Goal: Task Accomplishment & Management: Manage account settings

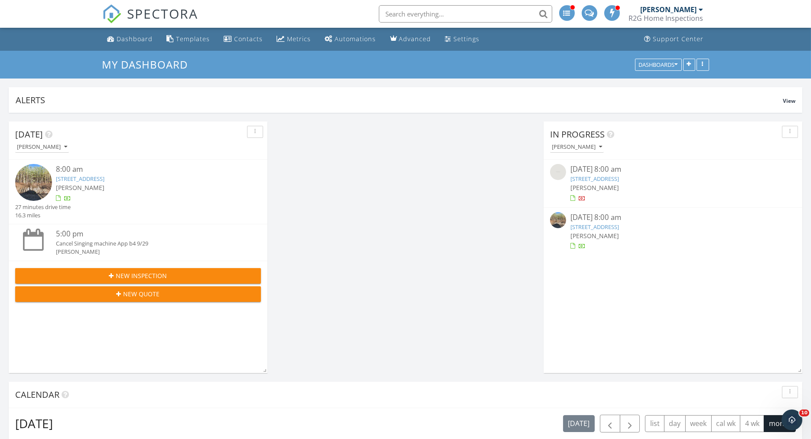
click at [619, 229] on link "2890 Leaflet Church Rd, Broadway, NC 27505" at bounding box center [595, 227] width 49 height 8
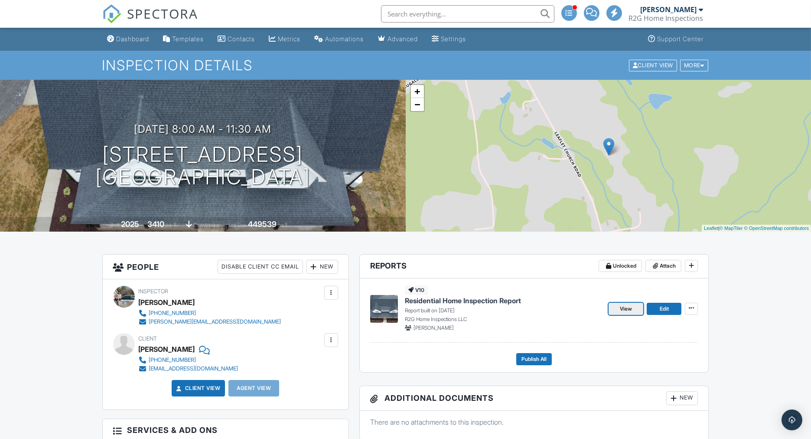
click at [632, 308] on span "View" at bounding box center [626, 308] width 12 height 9
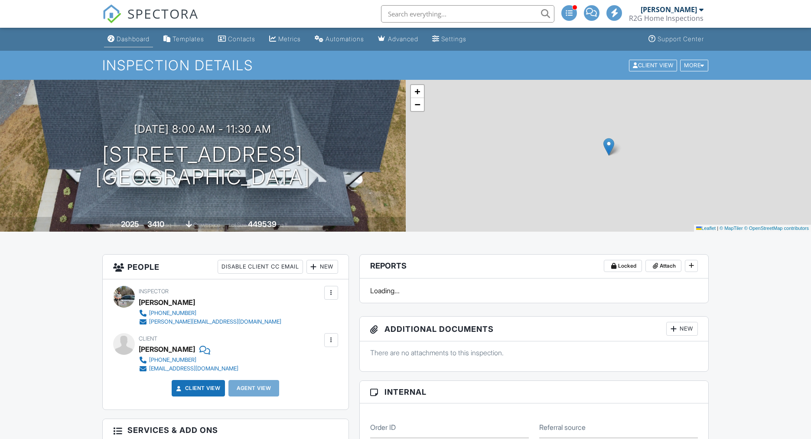
click at [127, 41] on div "Dashboard" at bounding box center [133, 38] width 33 height 7
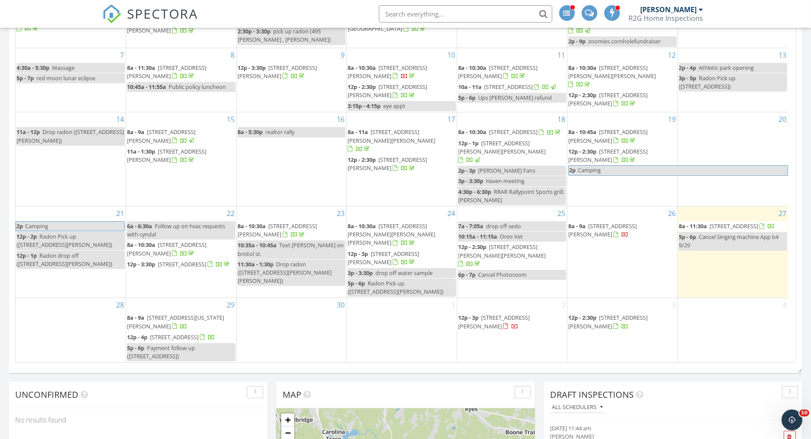
scroll to position [578, 0]
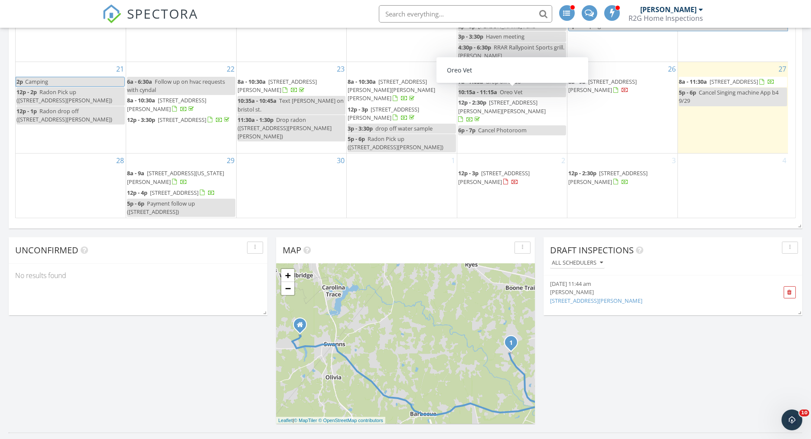
click at [402, 180] on div "1" at bounding box center [402, 186] width 110 height 64
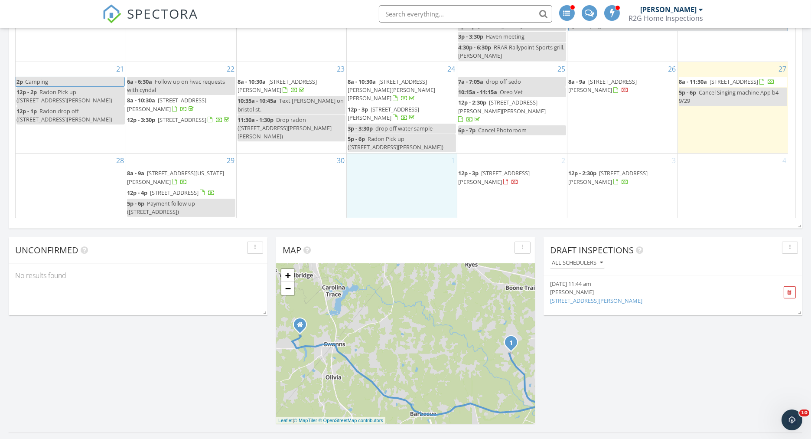
click at [760, 85] on div at bounding box center [762, 82] width 5 height 6
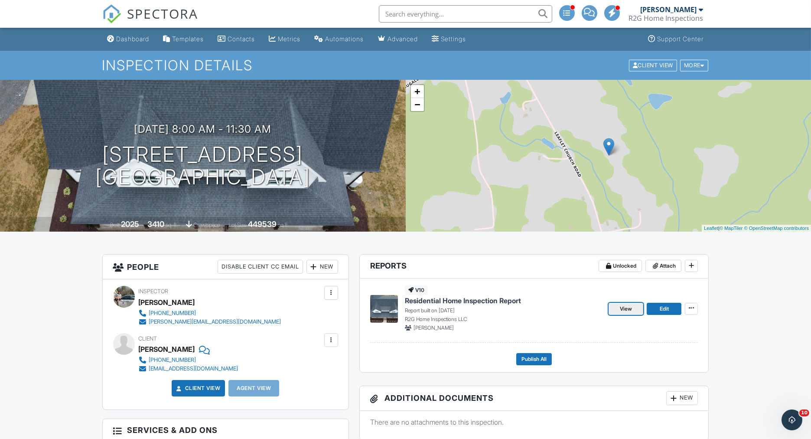
click at [623, 307] on span "View" at bounding box center [626, 308] width 12 height 9
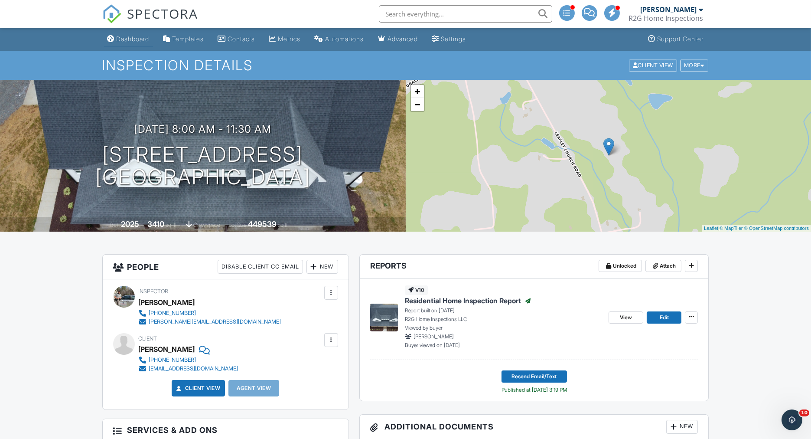
click at [135, 39] on div "Dashboard" at bounding box center [133, 38] width 33 height 7
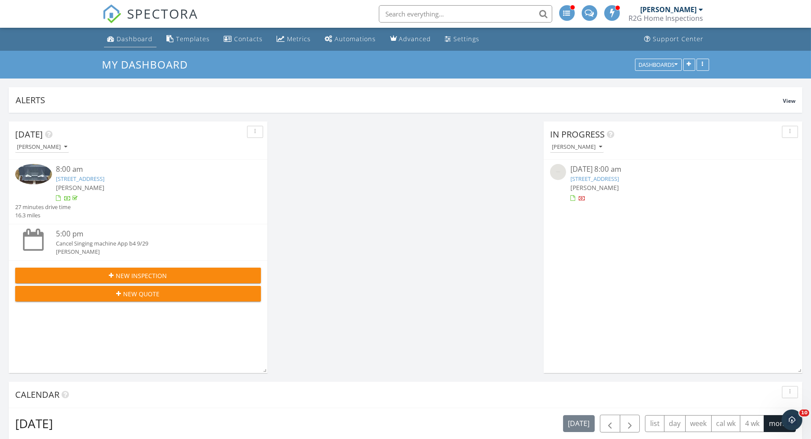
click at [129, 37] on div "Dashboard" at bounding box center [135, 39] width 36 height 8
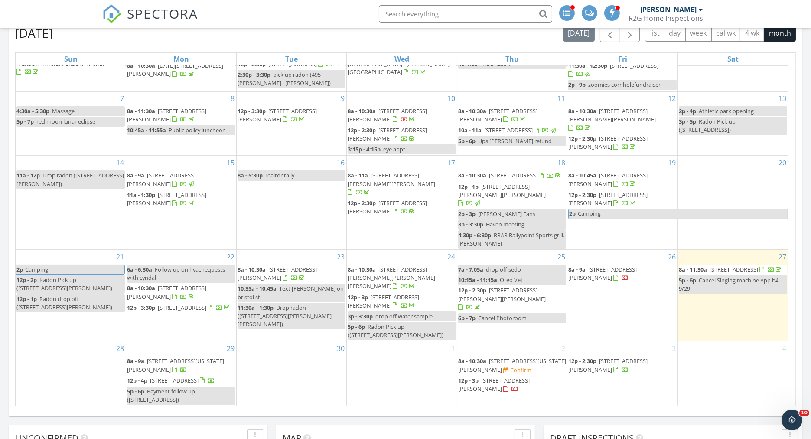
scroll to position [530, 0]
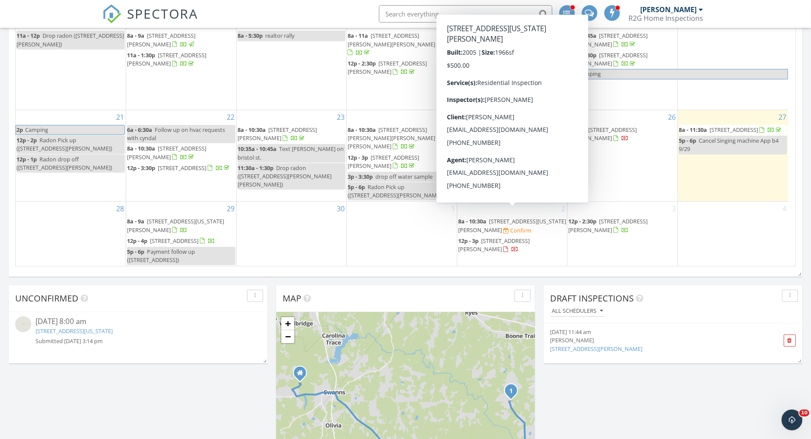
click at [502, 217] on span "[STREET_ADDRESS][US_STATE][PERSON_NAME]" at bounding box center [512, 225] width 108 height 16
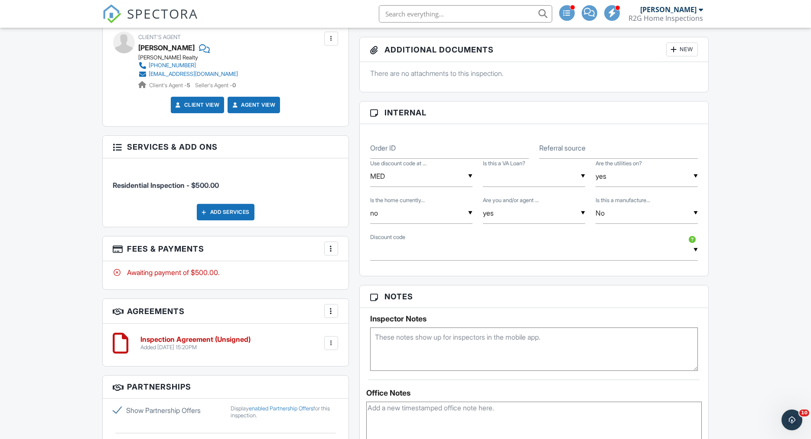
scroll to position [434, 0]
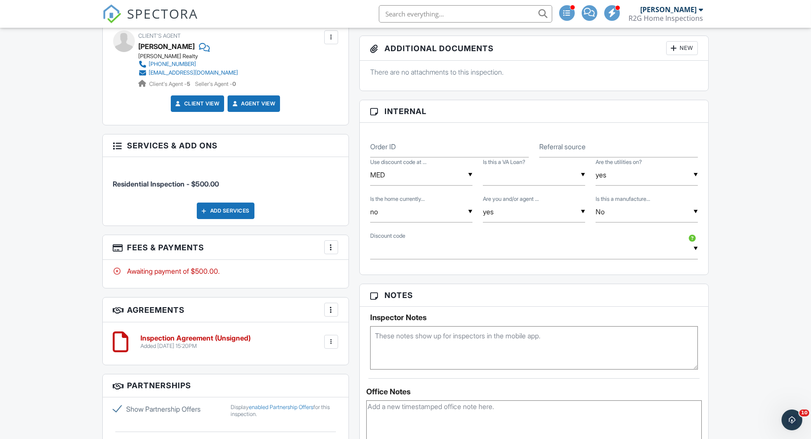
click at [390, 341] on textarea at bounding box center [534, 347] width 328 height 43
paste textarea "0117"
type textarea "0117"
drag, startPoint x: 438, startPoint y: 247, endPoint x: 433, endPoint y: 251, distance: 6.2
click at [438, 246] on input "text" at bounding box center [534, 248] width 328 height 21
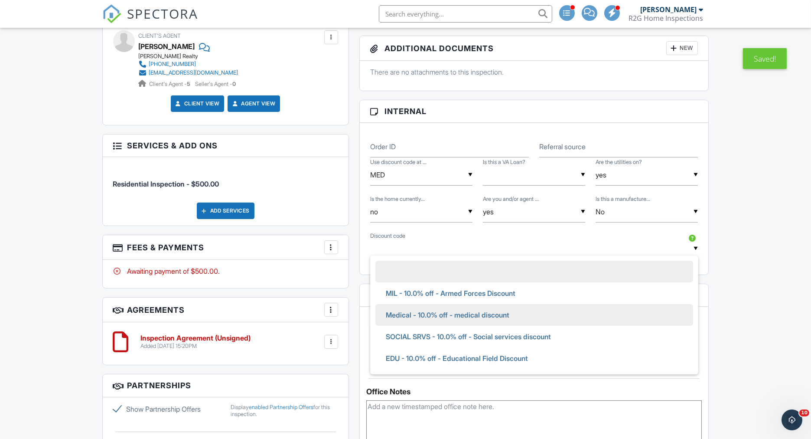
click at [401, 316] on span "Medical - 10.0% off - medical discount" at bounding box center [447, 315] width 137 height 22
type input "Medical - 10.0% off - medical discount"
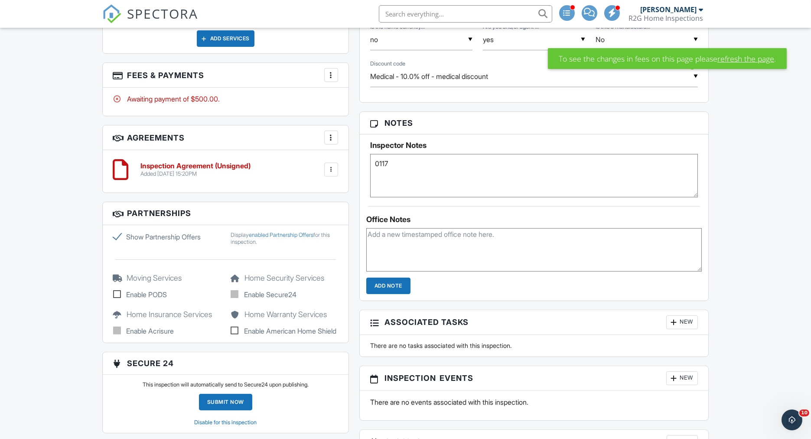
scroll to position [626, 0]
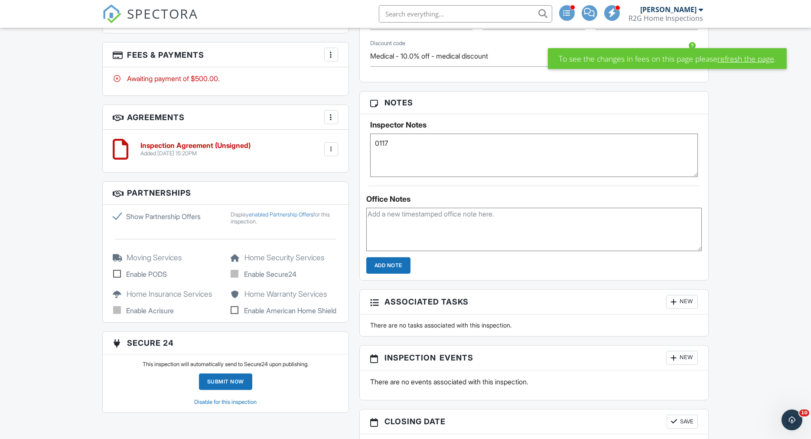
click at [399, 135] on textarea "0117" at bounding box center [534, 155] width 328 height 43
paste textarea "Guard"
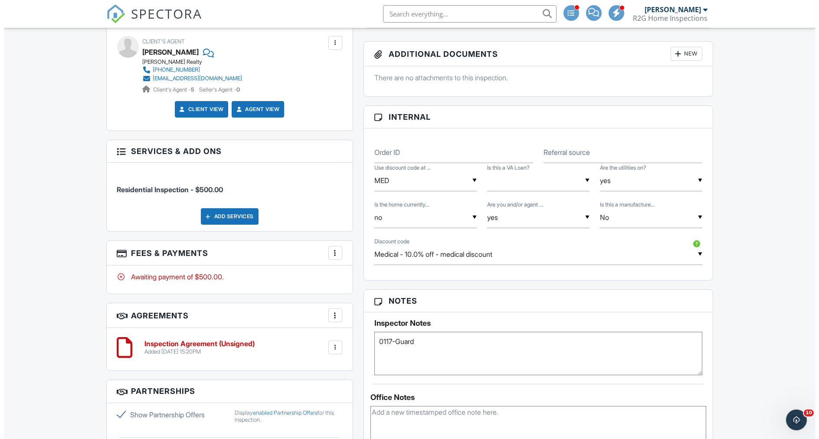
scroll to position [434, 0]
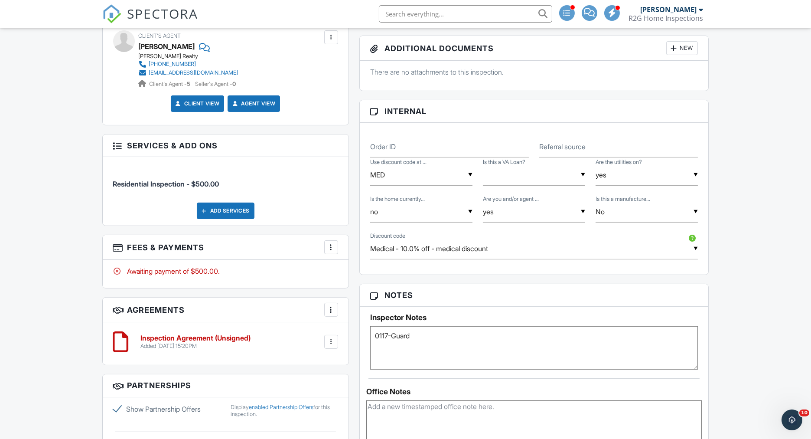
type textarea "0117-Guard"
click at [333, 248] on div at bounding box center [331, 247] width 9 height 9
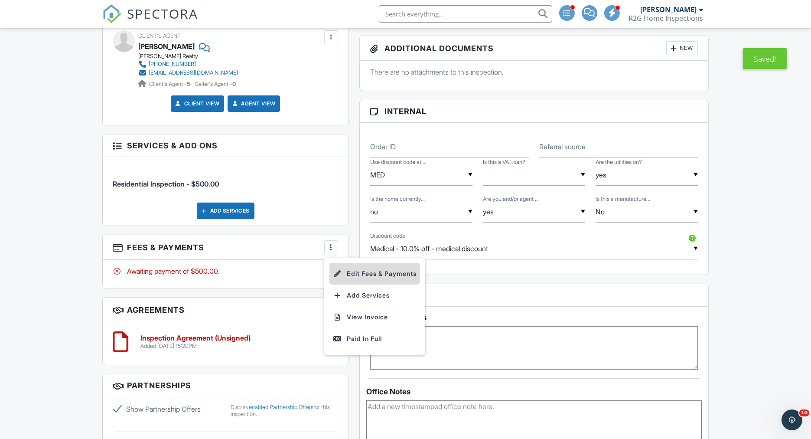
click at [396, 269] on li "Edit Fees & Payments" at bounding box center [375, 274] width 91 height 22
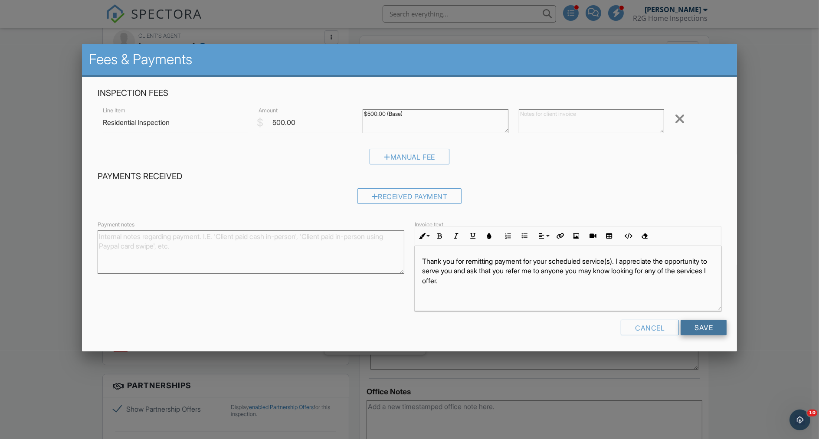
click at [694, 333] on input "Save" at bounding box center [703, 328] width 46 height 16
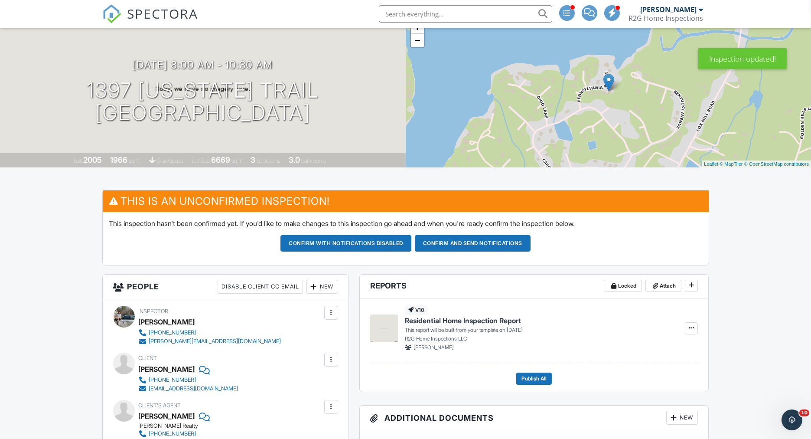
scroll to position [48, 0]
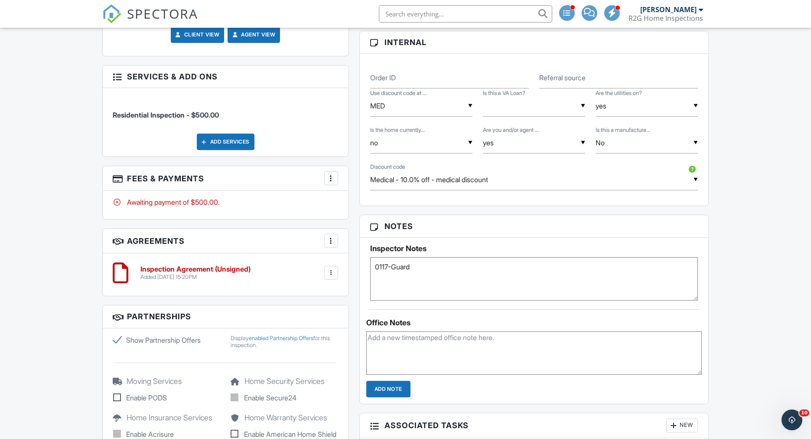
click at [331, 176] on div at bounding box center [331, 178] width 9 height 9
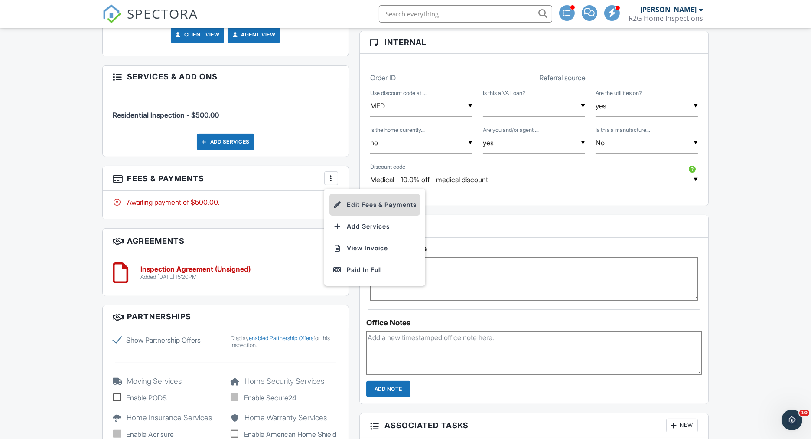
click at [356, 199] on li "Edit Fees & Payments" at bounding box center [375, 205] width 91 height 22
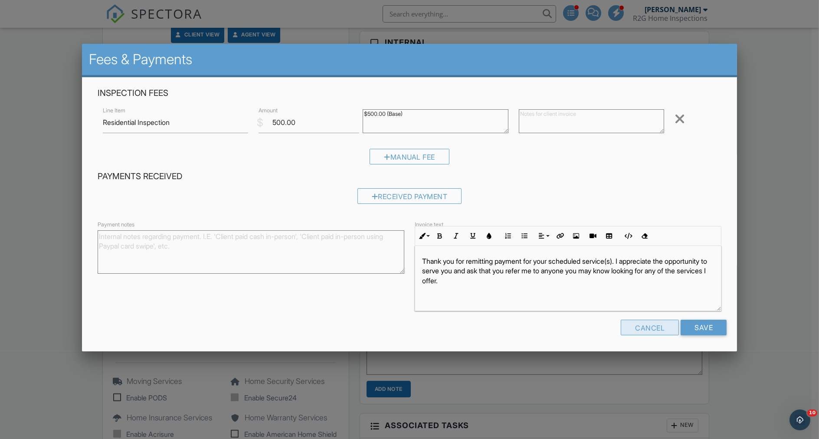
click at [649, 326] on div "Cancel" at bounding box center [650, 328] width 58 height 16
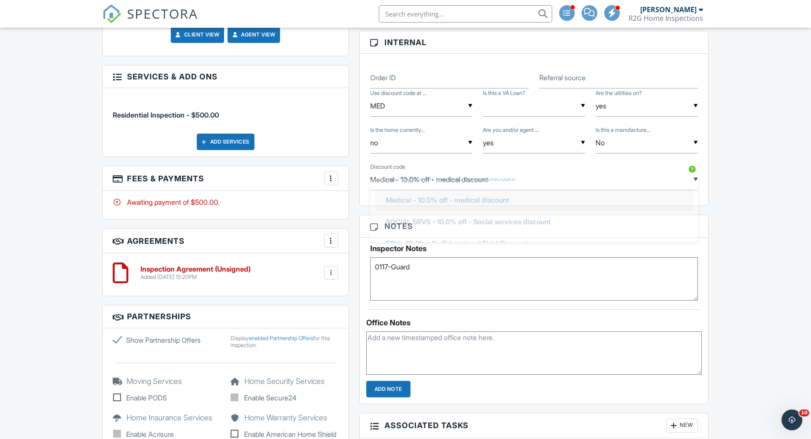
click at [513, 176] on input "Medical - 10.0% off - medical discount" at bounding box center [534, 179] width 328 height 21
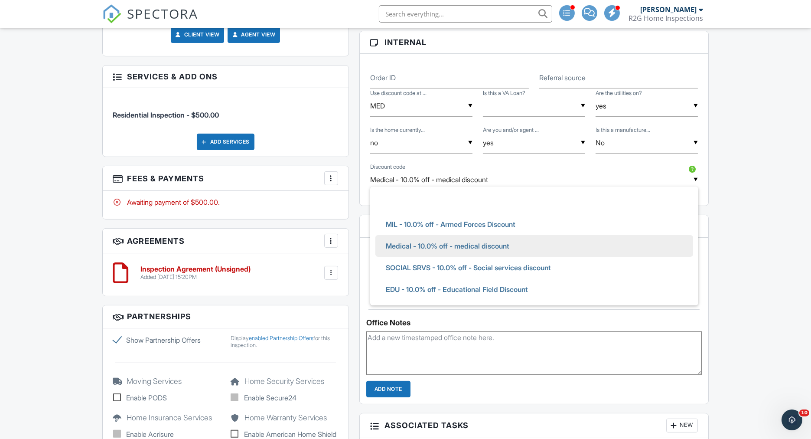
click at [414, 240] on span "Medical - 10.0% off - medical discount" at bounding box center [447, 246] width 137 height 22
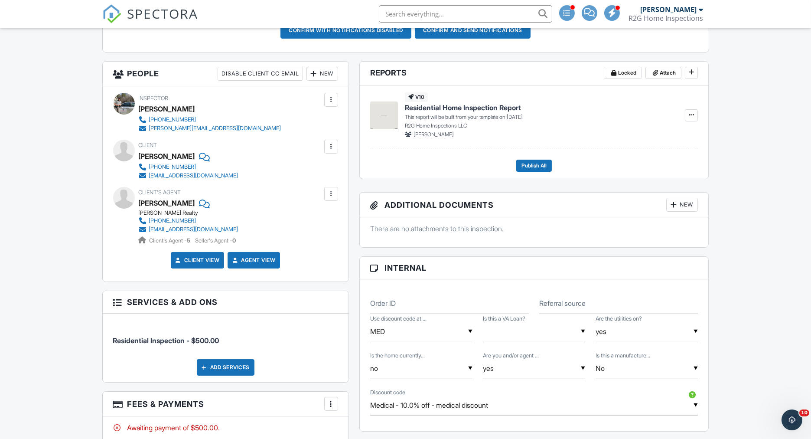
scroll to position [261, 0]
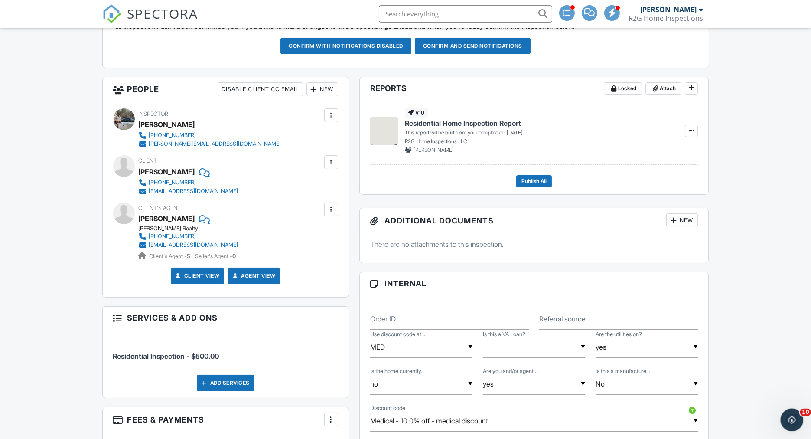
click at [788, 416] on icon "Open Intercom Messenger" at bounding box center [791, 419] width 14 height 14
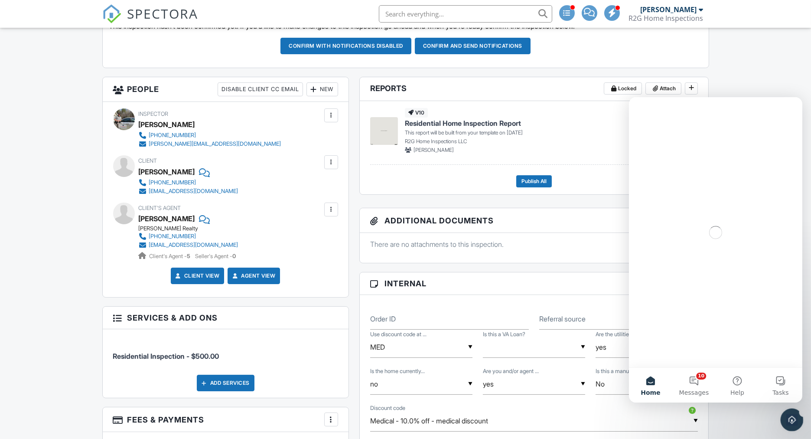
scroll to position [0, 0]
click at [693, 379] on button "10 Messages" at bounding box center [693, 384] width 43 height 35
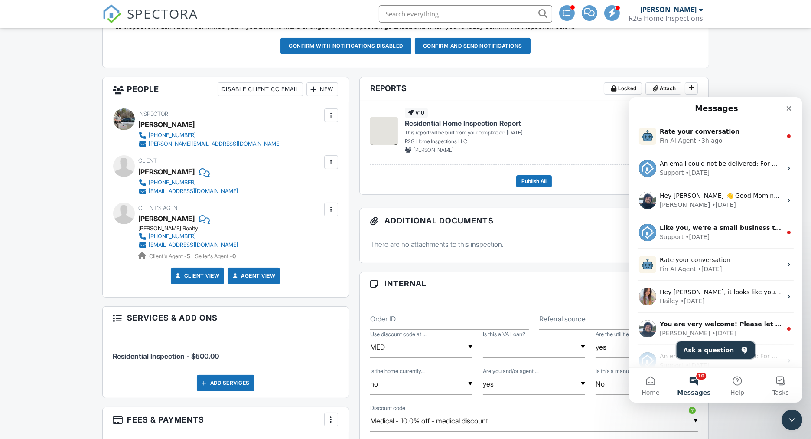
click at [708, 357] on button "Ask a question" at bounding box center [715, 349] width 78 height 17
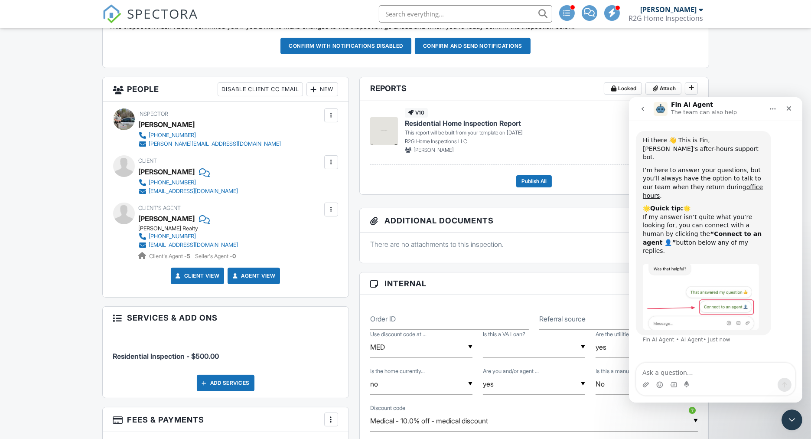
click at [655, 368] on textarea "Ask a question…" at bounding box center [715, 370] width 159 height 15
type textarea "the discount code is not working on 1397 colorado st entry."
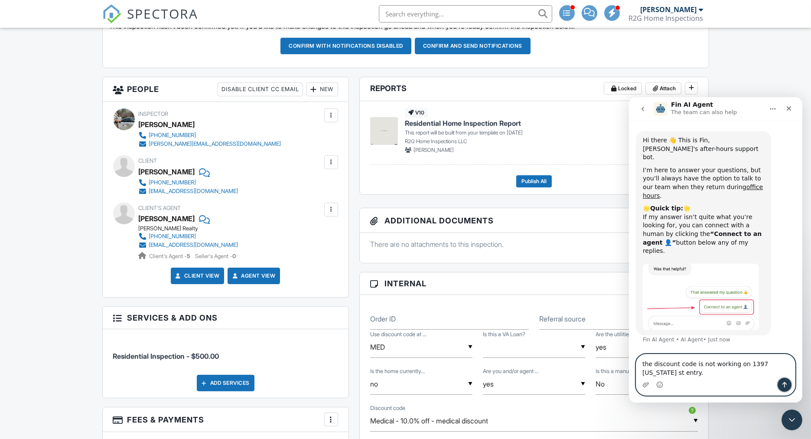
click at [782, 387] on icon "Send a message…" at bounding box center [784, 384] width 7 height 7
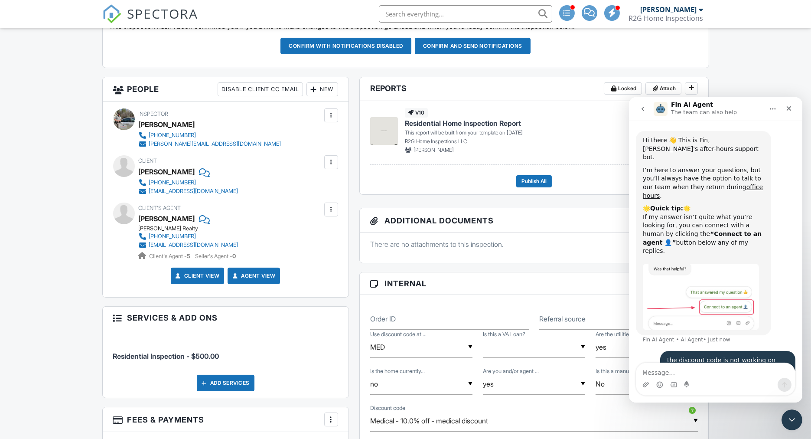
click at [57, 235] on div "Dashboard Templates Contacts Metrics Automations Advanced Settings Support Cent…" at bounding box center [405, 425] width 811 height 1318
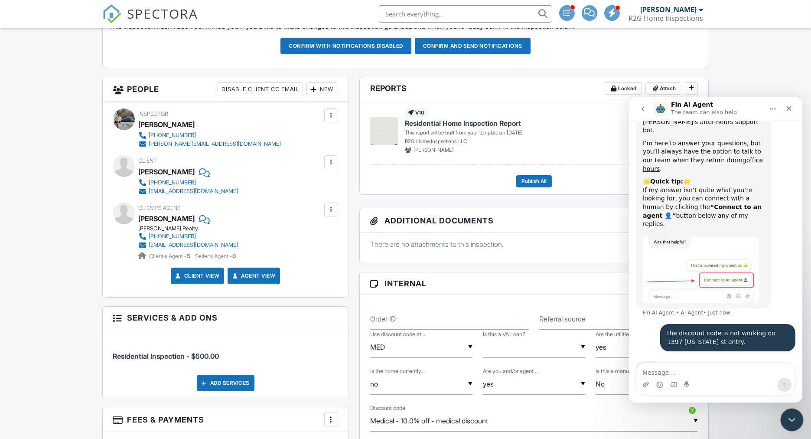
drag, startPoint x: 791, startPoint y: 417, endPoint x: 719, endPoint y: 423, distance: 71.8
click at [781, 423] on html at bounding box center [791, 418] width 21 height 21
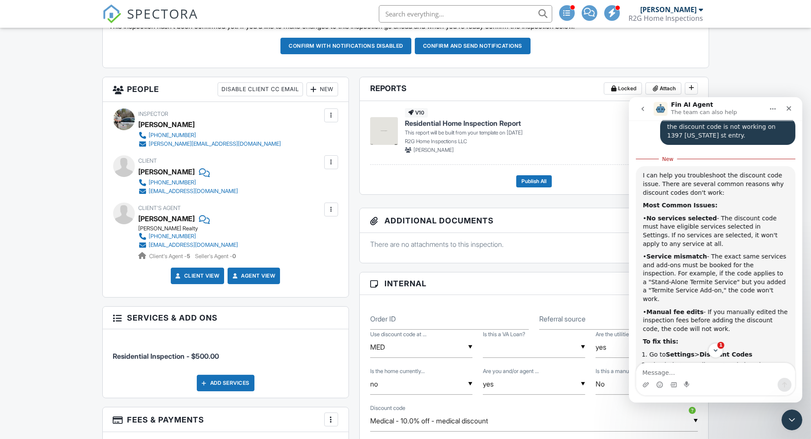
scroll to position [240, 0]
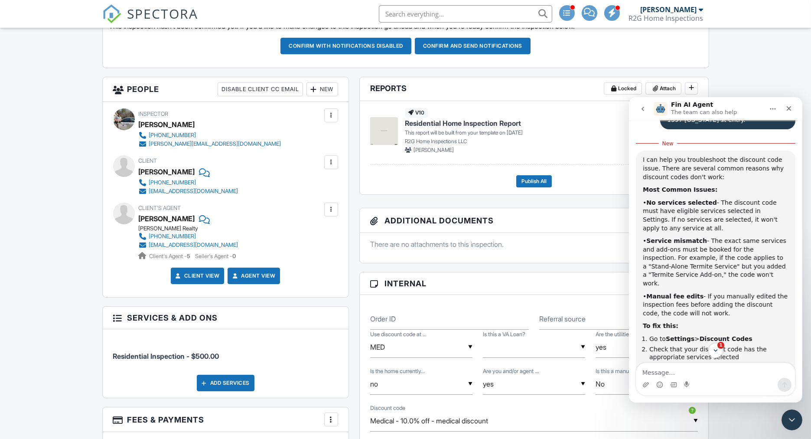
click at [51, 253] on div "Dashboard Templates Contacts Metrics Automations Advanced Settings Support Cent…" at bounding box center [405, 425] width 811 height 1318
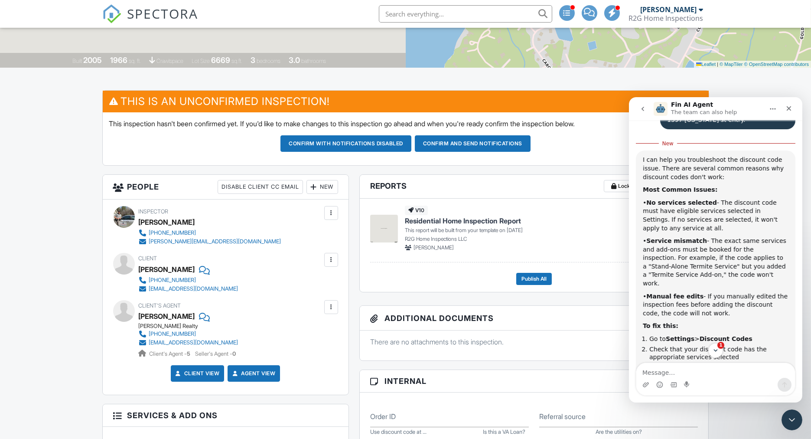
scroll to position [0, 0]
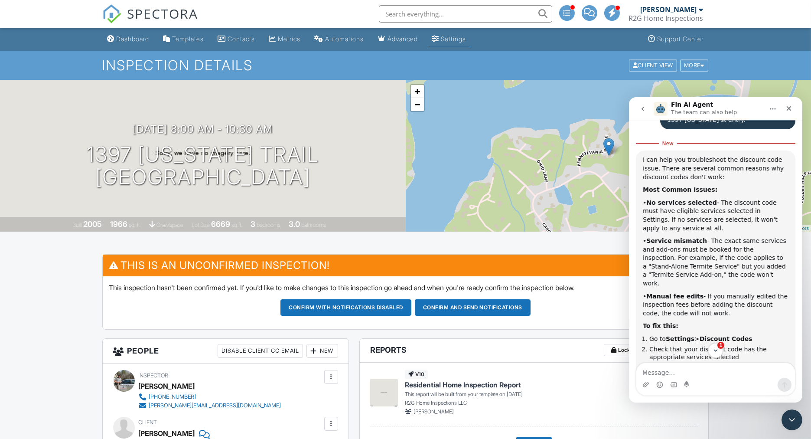
click at [459, 43] on link "Settings" at bounding box center [449, 39] width 41 height 16
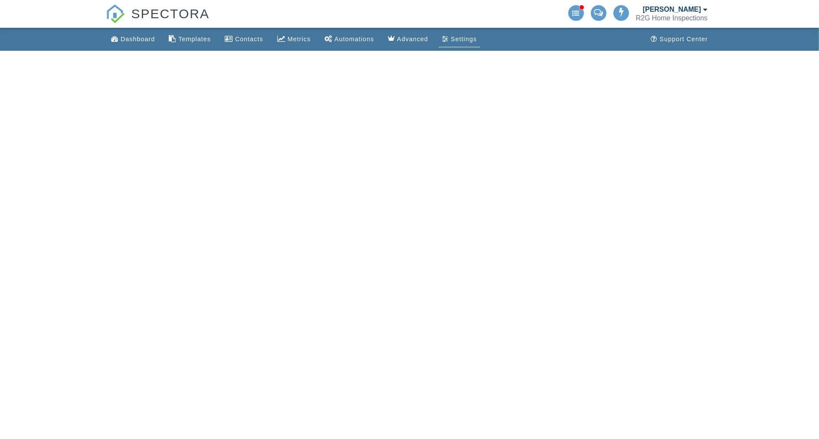
click at [798, 51] on html "SPECTORA [PERSON_NAME] R2G Home Inspections Role: Inspector Dashboard New Inspe…" at bounding box center [409, 25] width 819 height 51
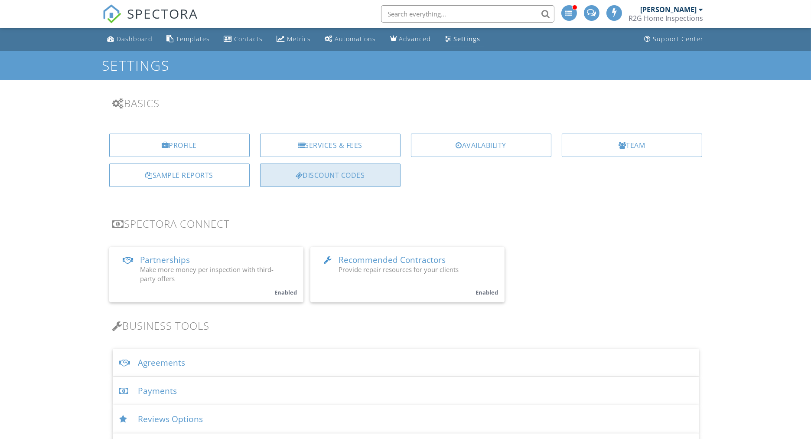
click at [311, 167] on div "Discount Codes" at bounding box center [330, 174] width 140 height 23
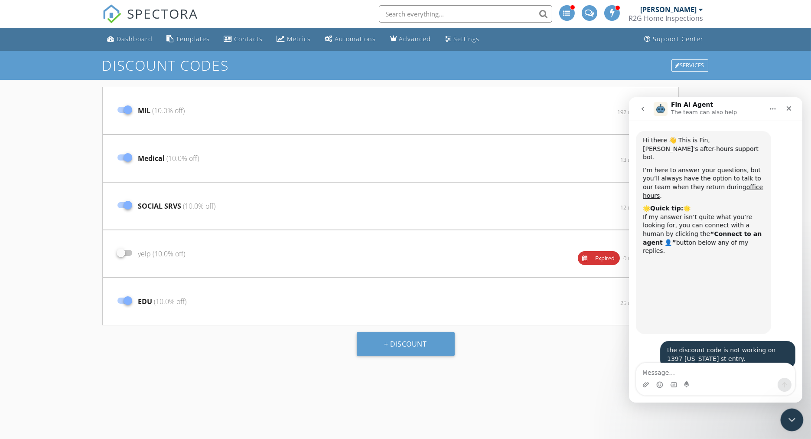
click at [792, 419] on icon "Close Intercom Messenger" at bounding box center [791, 418] width 6 height 3
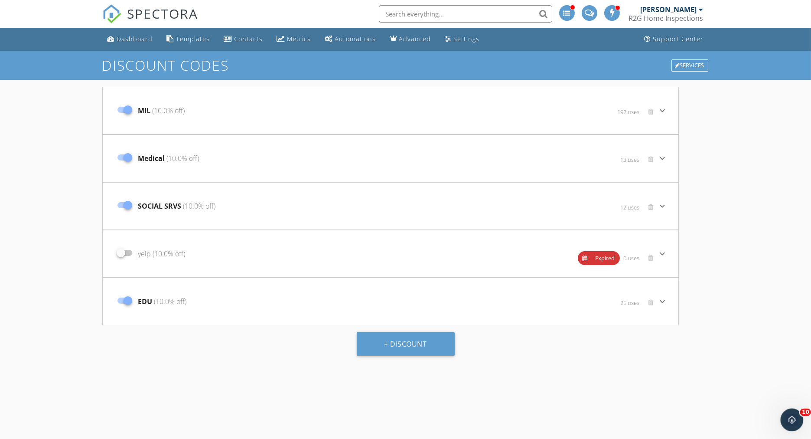
scroll to position [389, 0]
click at [792, 419] on icon "Open Intercom Messenger" at bounding box center [791, 418] width 6 height 7
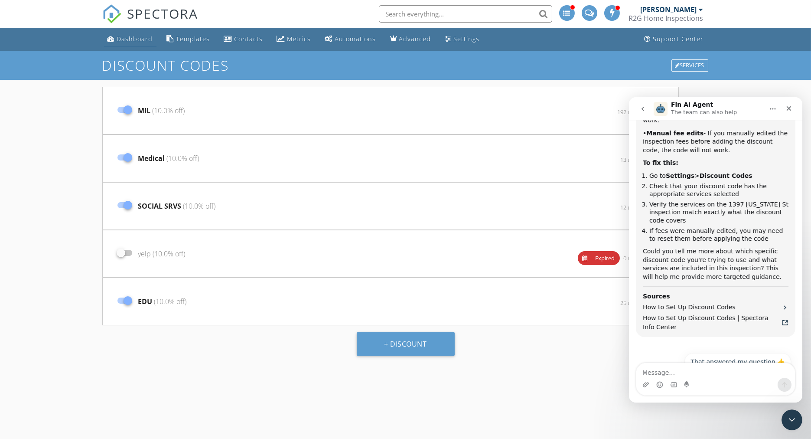
click at [126, 39] on div "Dashboard" at bounding box center [135, 39] width 36 height 8
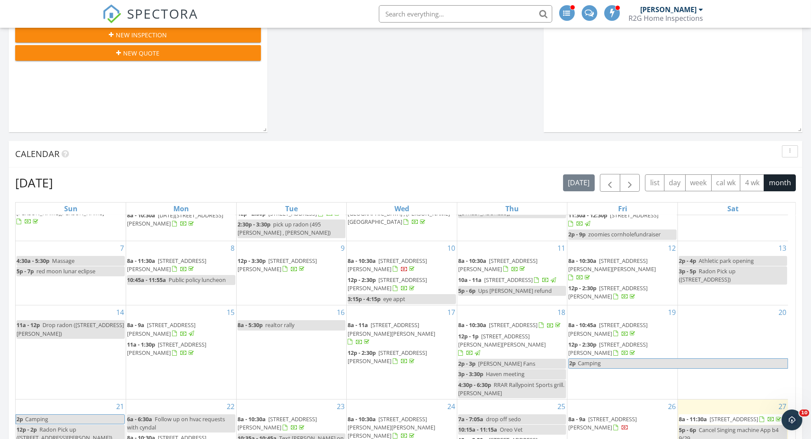
scroll to position [434, 0]
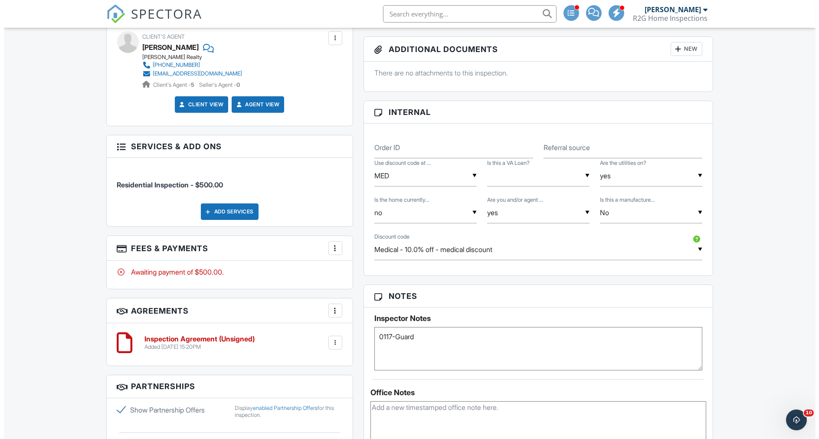
scroll to position [434, 0]
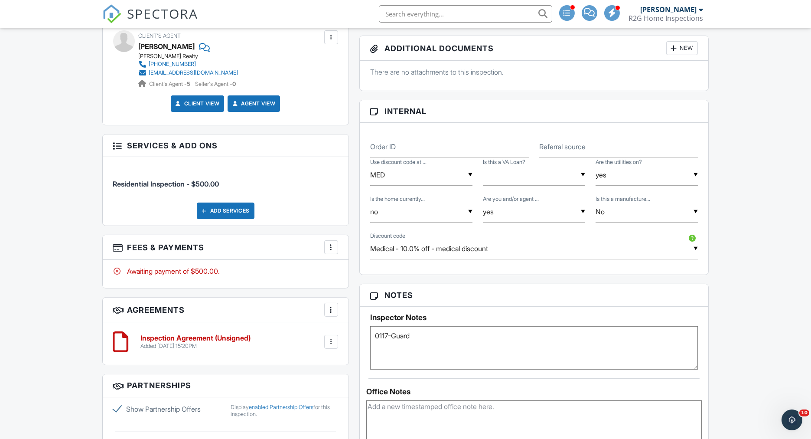
click at [334, 247] on div at bounding box center [331, 247] width 9 height 9
click at [349, 261] on ul "Edit Fees & Payments Add Services View Invoice Paid In Full" at bounding box center [374, 306] width 101 height 97
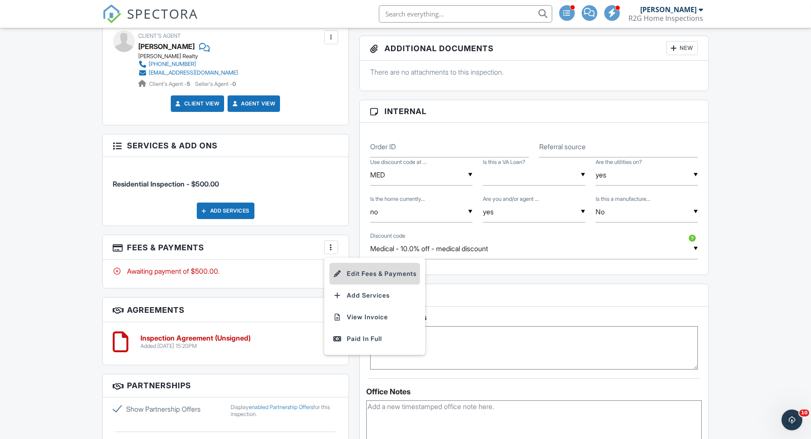
click at [352, 271] on li "Edit Fees & Payments" at bounding box center [375, 274] width 91 height 22
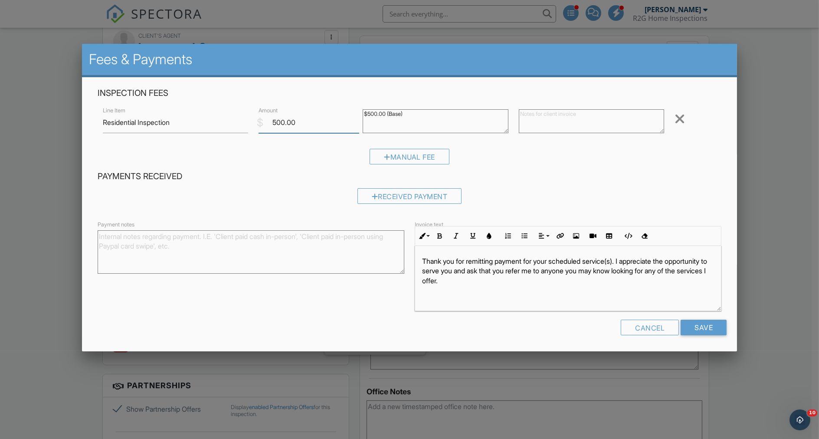
drag, startPoint x: 304, startPoint y: 123, endPoint x: 211, endPoint y: 122, distance: 92.8
click at [211, 122] on div "Line Item Residential Inspection $ Amount 500.00 $500.00 (Base) Remove" at bounding box center [410, 122] width 624 height 35
type input "450"
click at [411, 110] on textarea "$500.00 (Base)" at bounding box center [436, 121] width 146 height 24
click at [526, 119] on textarea at bounding box center [592, 121] width 146 height 24
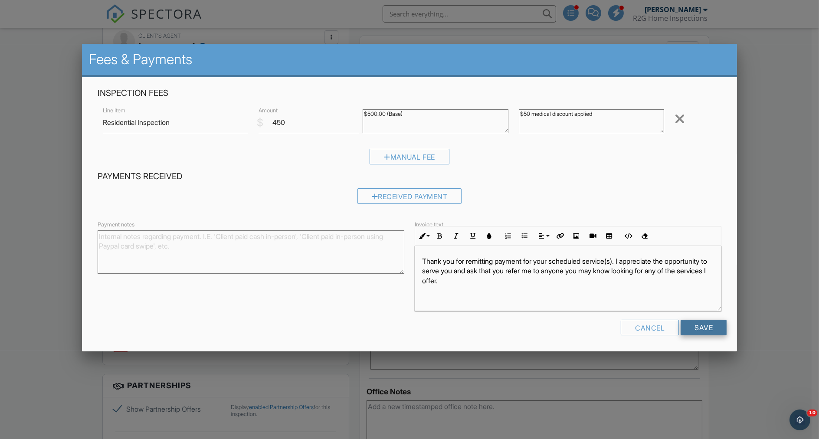
type textarea "$50 medical discount applied"
click at [708, 323] on input "Save" at bounding box center [703, 328] width 46 height 16
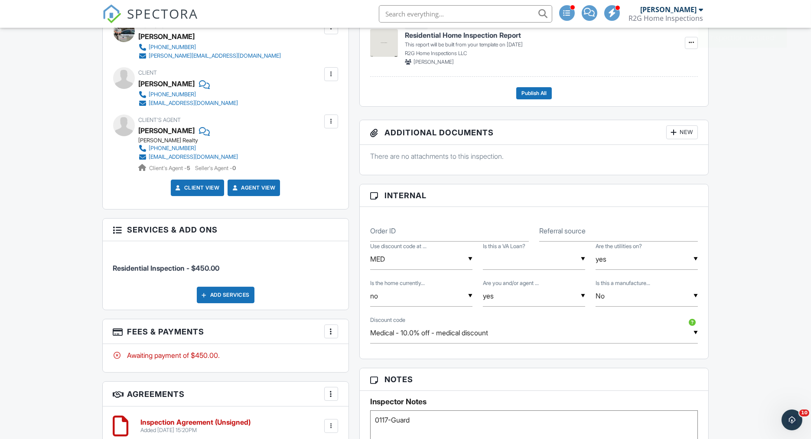
scroll to position [241, 0]
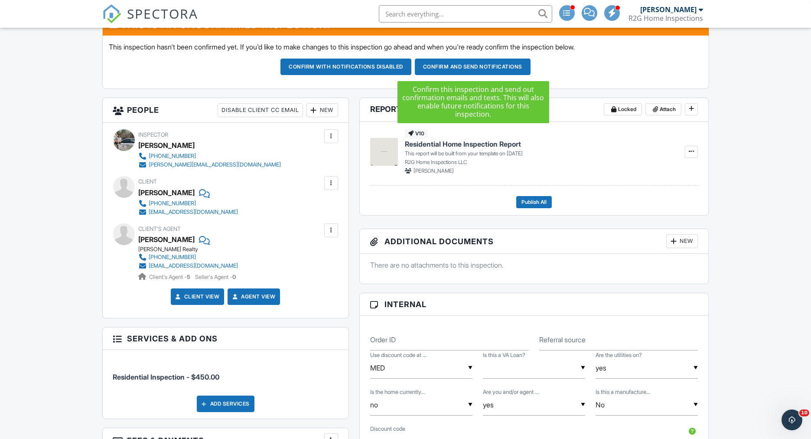
click at [468, 68] on button "Confirm and send notifications" at bounding box center [473, 67] width 116 height 16
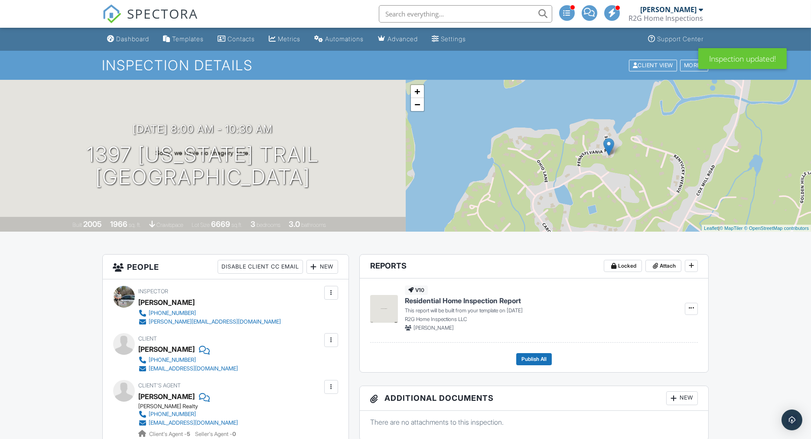
drag, startPoint x: 126, startPoint y: 39, endPoint x: 144, endPoint y: 59, distance: 26.1
click at [126, 39] on div "Dashboard" at bounding box center [133, 38] width 33 height 7
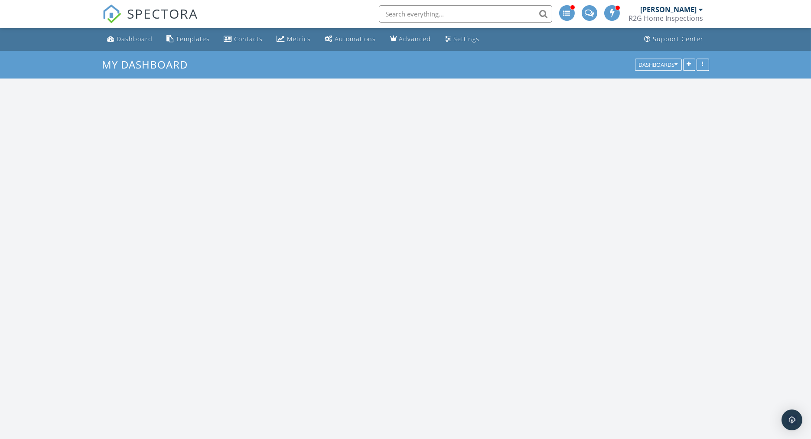
scroll to position [912, 826]
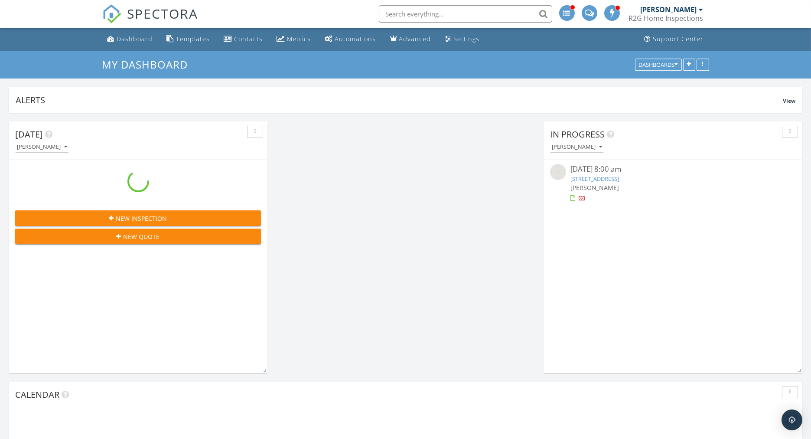
click at [793, 423] on img "Open Intercom Messenger" at bounding box center [792, 420] width 10 height 10
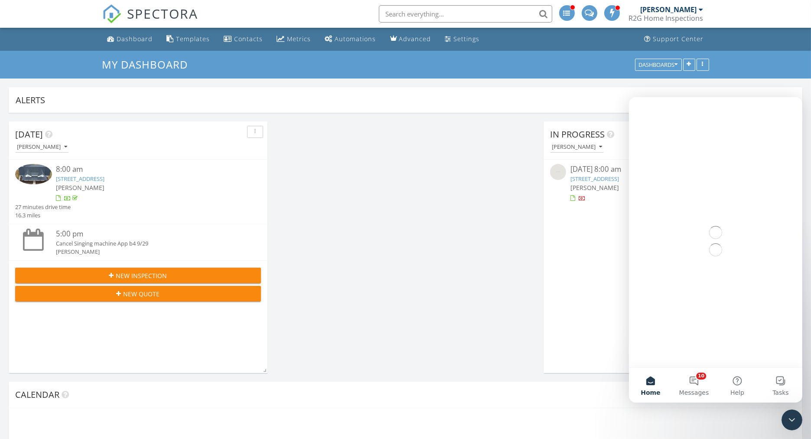
scroll to position [0, 0]
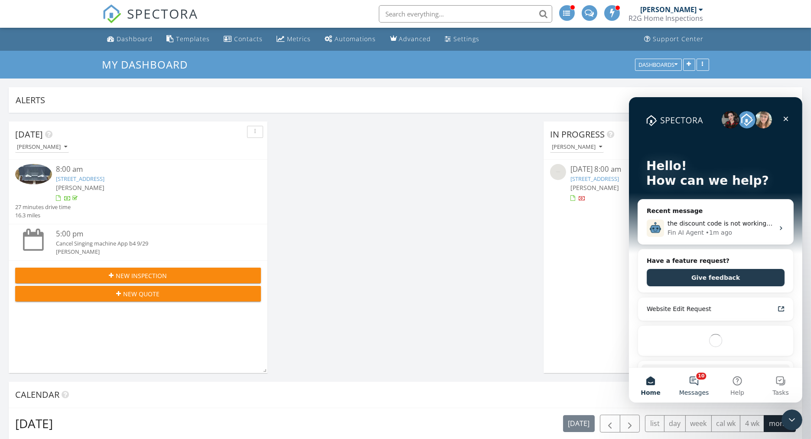
click at [700, 383] on button "10 Messages" at bounding box center [693, 384] width 43 height 35
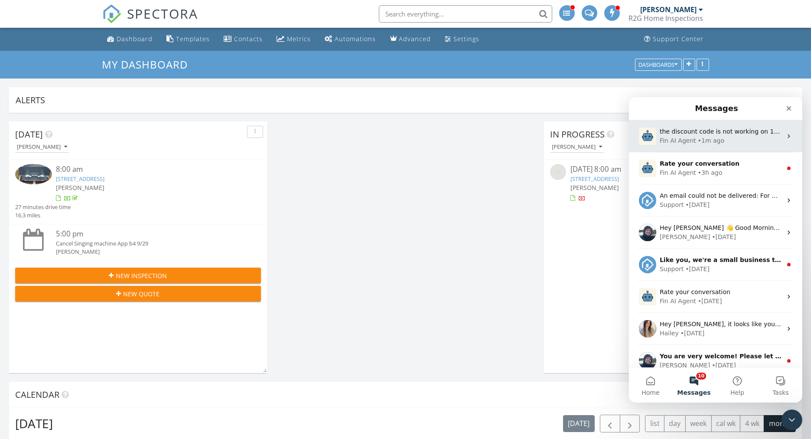
click at [678, 133] on span "the discount code is not working on 1397 [US_STATE] st entry." at bounding box center [754, 130] width 189 height 7
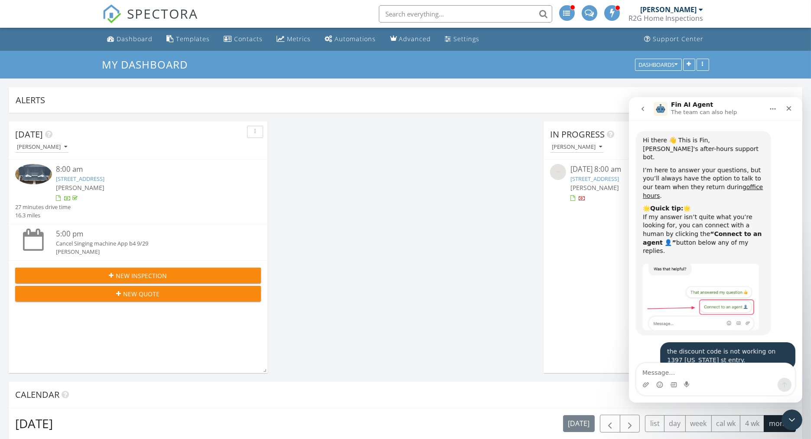
scroll to position [389, 0]
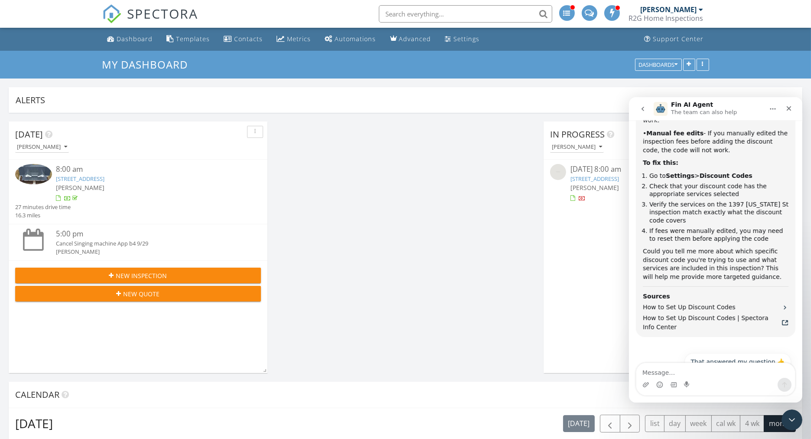
click at [657, 369] on textarea "Message…" at bounding box center [715, 370] width 159 height 15
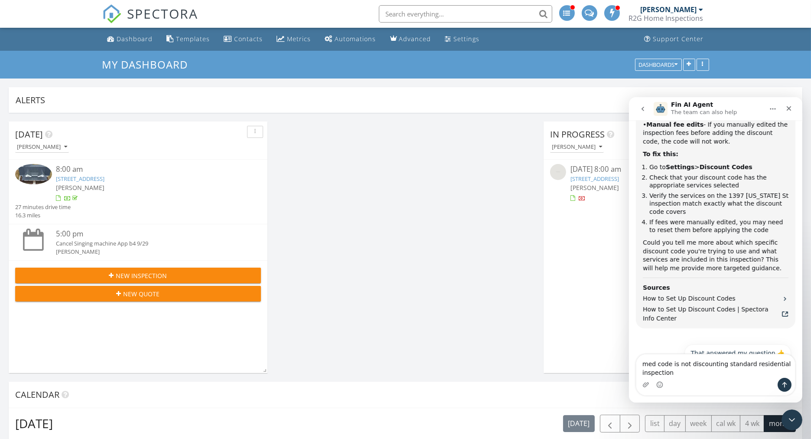
type textarea "med code is not discounting standard residential inspection"
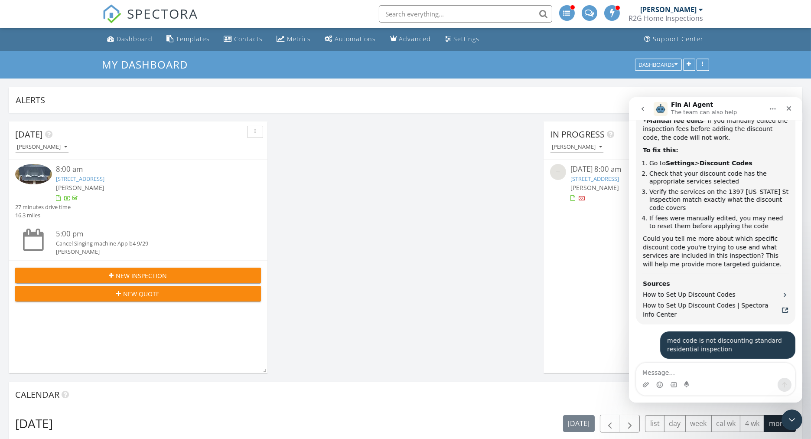
scroll to position [401, 0]
click at [787, 416] on icon "Close Intercom Messenger" at bounding box center [791, 418] width 10 height 10
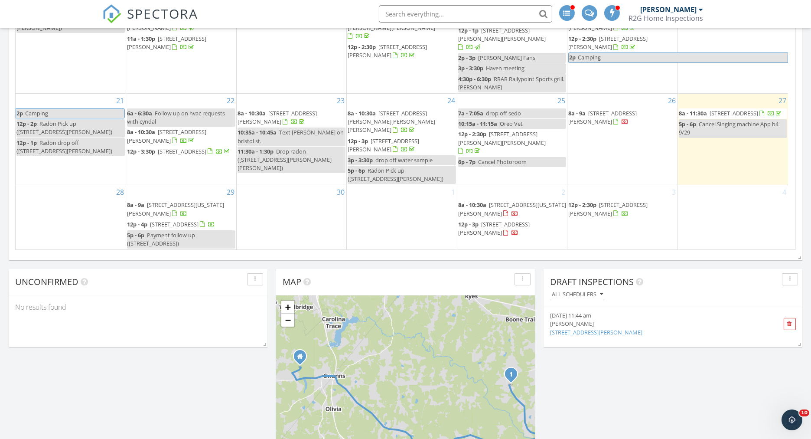
scroll to position [578, 0]
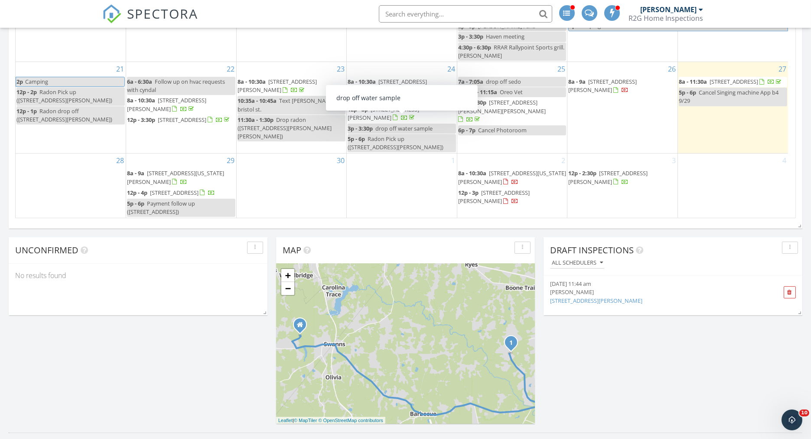
click at [389, 182] on div "1" at bounding box center [402, 186] width 110 height 64
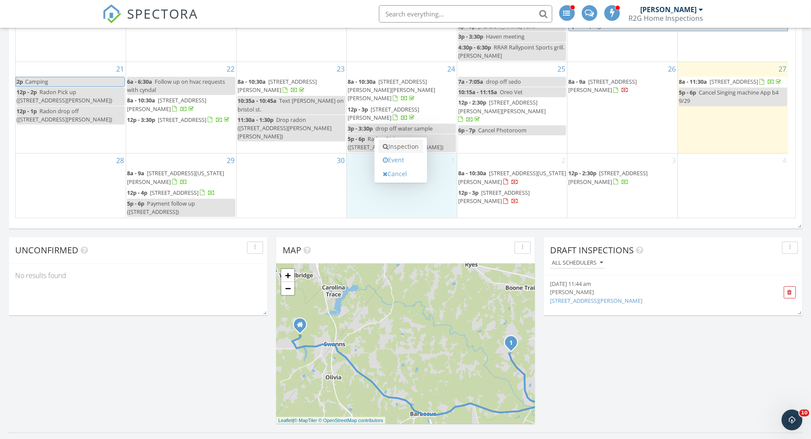
click at [392, 144] on link "Inspection" at bounding box center [401, 147] width 45 height 14
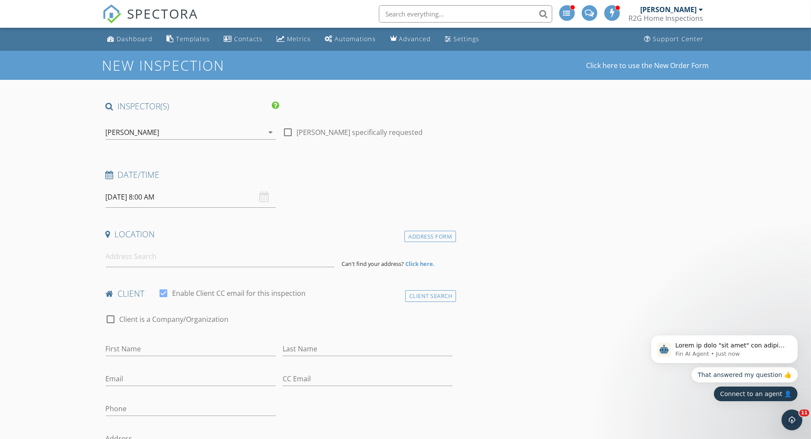
click at [740, 395] on button "Connect to an agent 👤" at bounding box center [755, 393] width 85 height 16
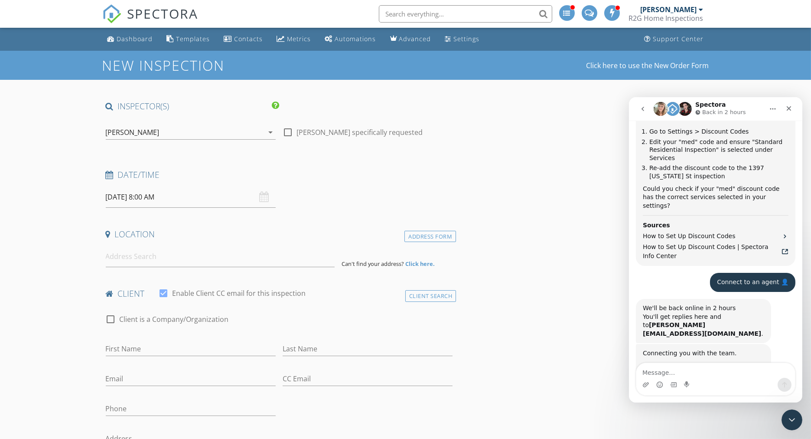
scroll to position [867, 0]
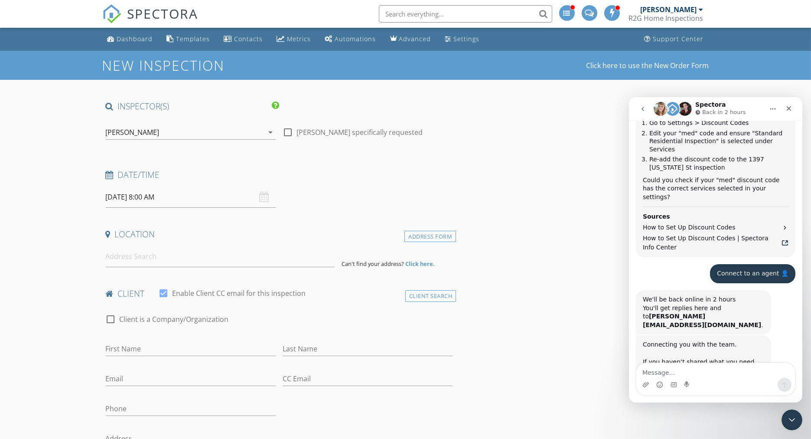
click at [140, 198] on input "[DATE] 8:00 AM" at bounding box center [191, 196] width 170 height 21
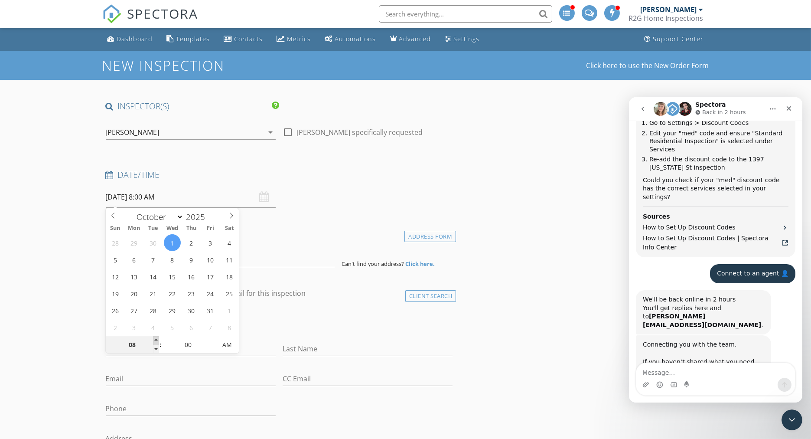
type input "09"
type input "[DATE] 9:00 AM"
click at [155, 338] on span at bounding box center [156, 340] width 6 height 9
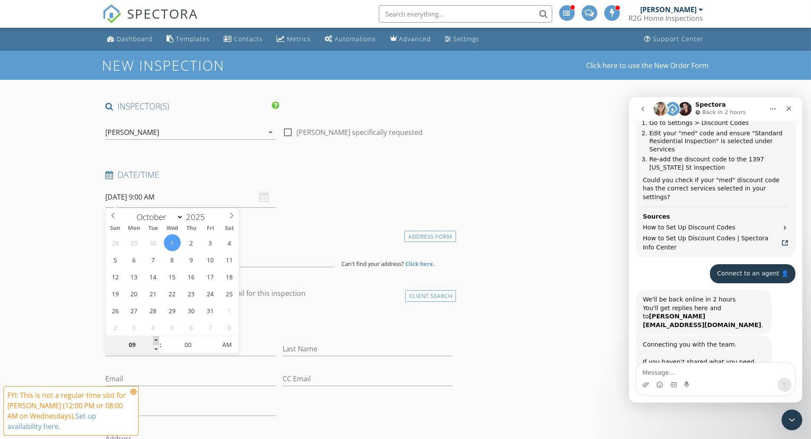
type input "10"
type input "[DATE] 10:00 AM"
click at [155, 338] on span at bounding box center [156, 340] width 6 height 9
click at [133, 389] on icon at bounding box center [134, 391] width 6 height 7
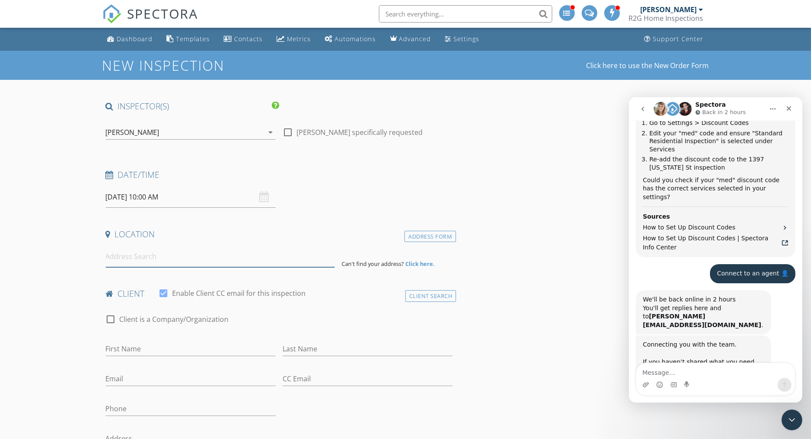
click at [135, 260] on input at bounding box center [220, 256] width 229 height 21
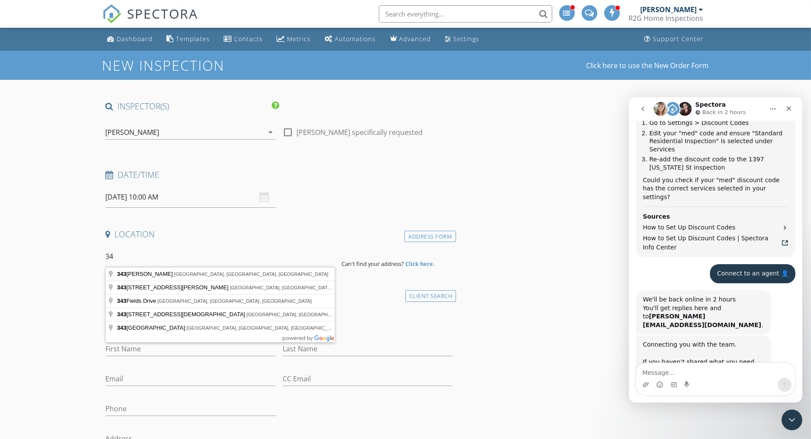
type input "3"
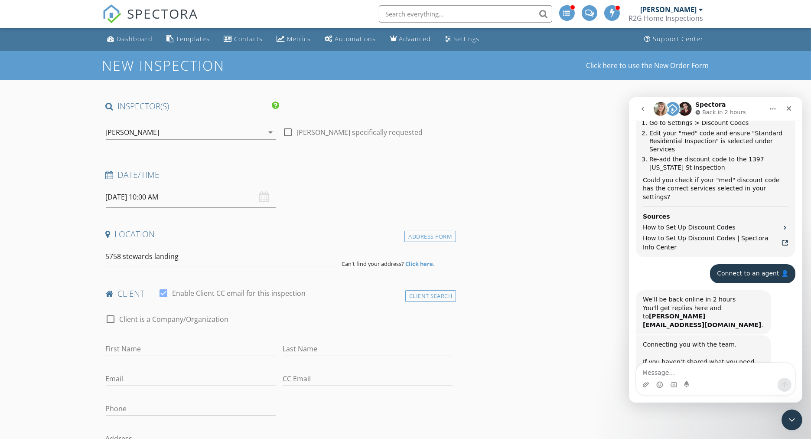
type input "[STREET_ADDRESS]"
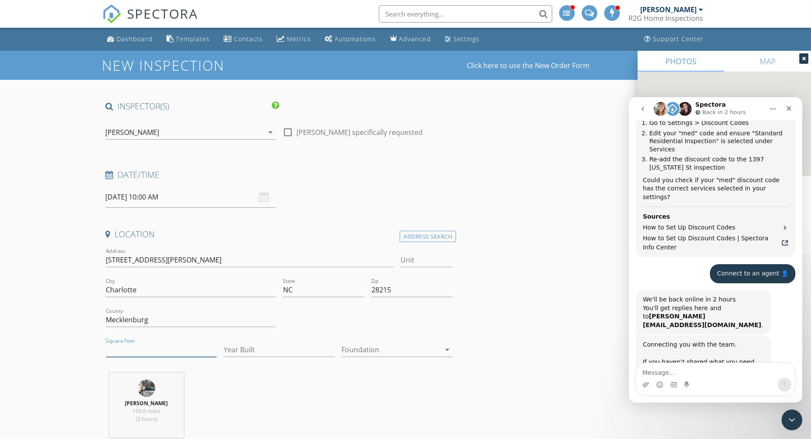
click at [172, 349] on input "Square Feet" at bounding box center [161, 350] width 111 height 14
type input "2600"
click at [232, 354] on input "Year Built" at bounding box center [279, 350] width 111 height 14
click at [239, 352] on input "Year Built" at bounding box center [279, 350] width 111 height 14
type input "2025"
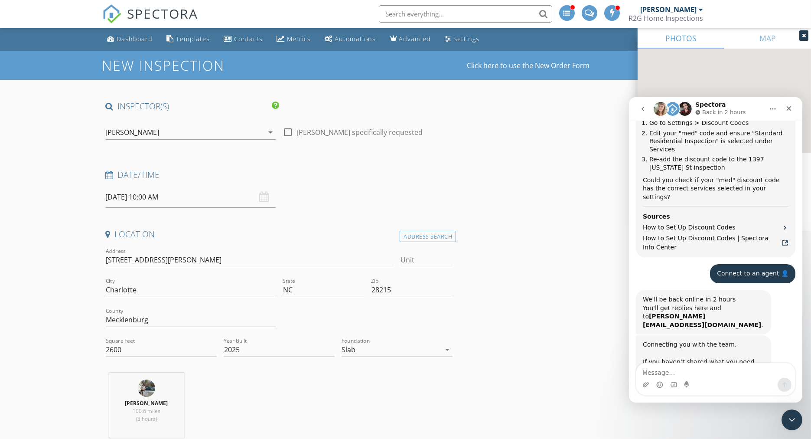
scroll to position [250, 0]
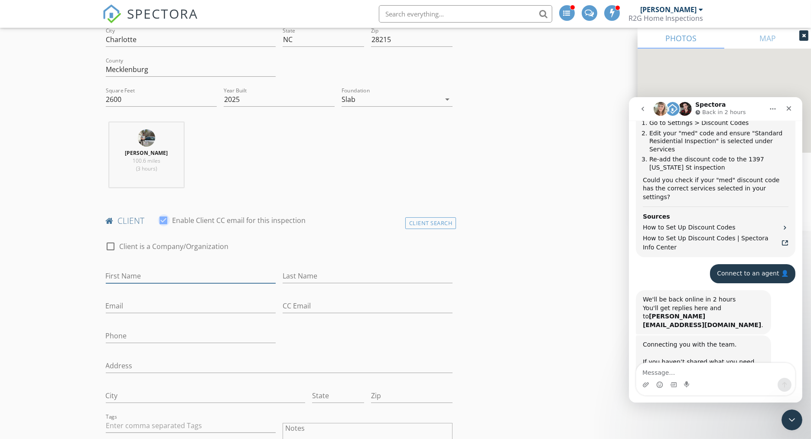
click at [138, 276] on input "First Name" at bounding box center [191, 276] width 170 height 14
type input "k"
type input "[PERSON_NAME]"
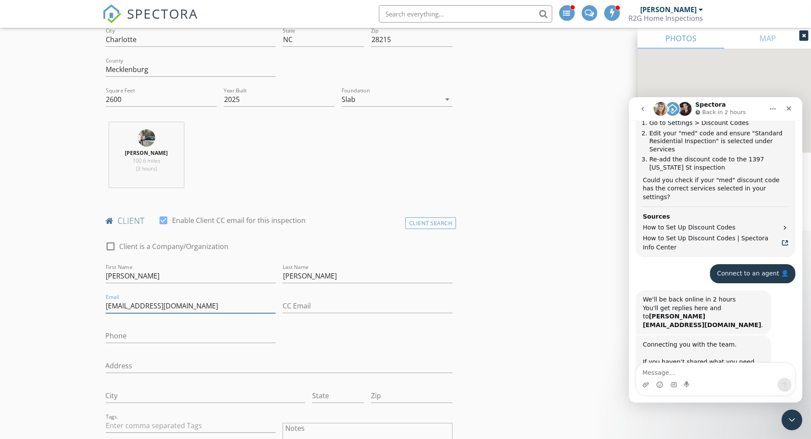
type input "[EMAIL_ADDRESS][DOMAIN_NAME]"
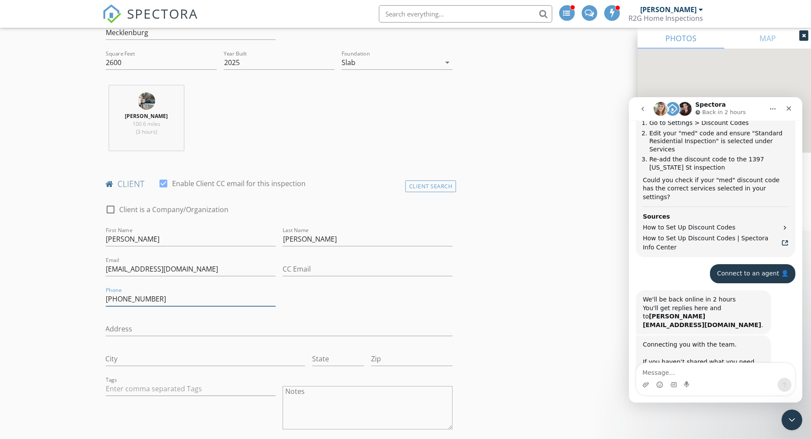
scroll to position [395, 0]
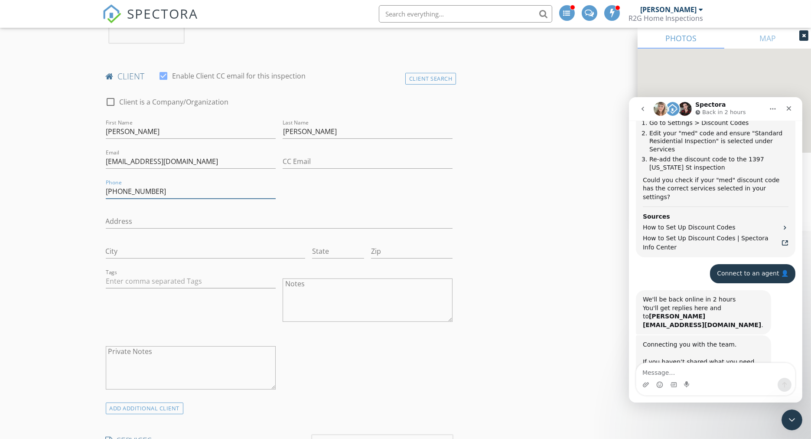
type input "[PHONE_NUMBER]"
click at [137, 218] on input "Address" at bounding box center [279, 221] width 347 height 14
type input "[STREET_ADDRESS]"
type input "Charlotte"
type input "NC"
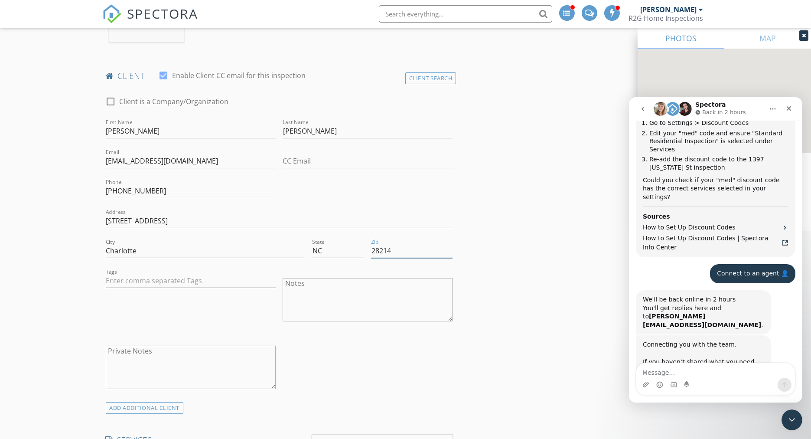
scroll to position [491, 0]
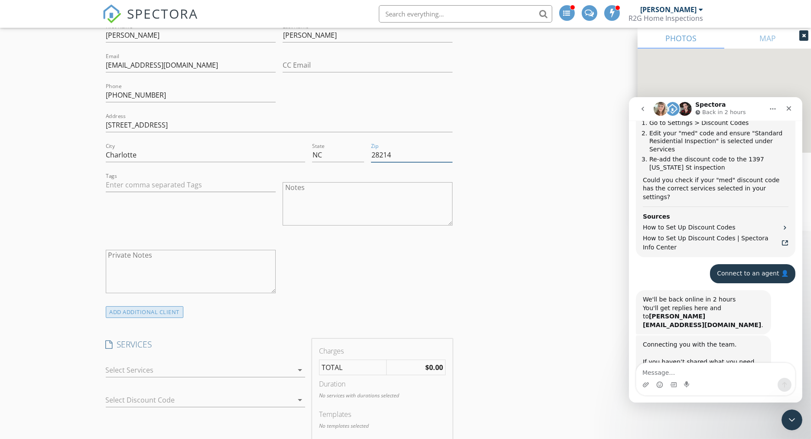
type input "28214"
click at [144, 311] on div "ADD ADDITIONAL client" at bounding box center [145, 312] width 78 height 12
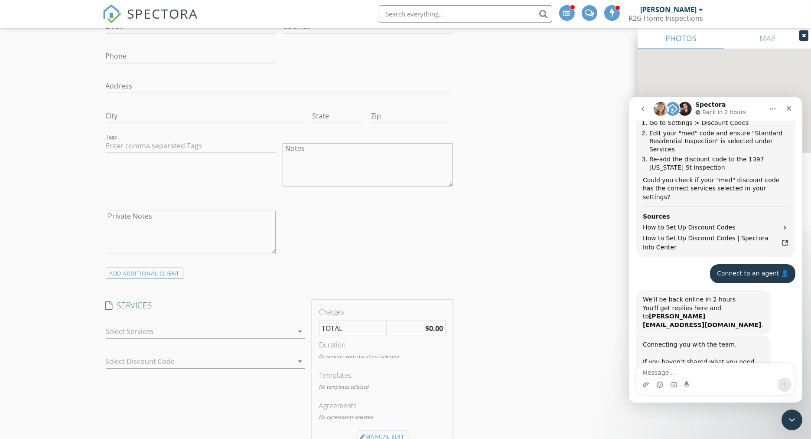
scroll to position [973, 0]
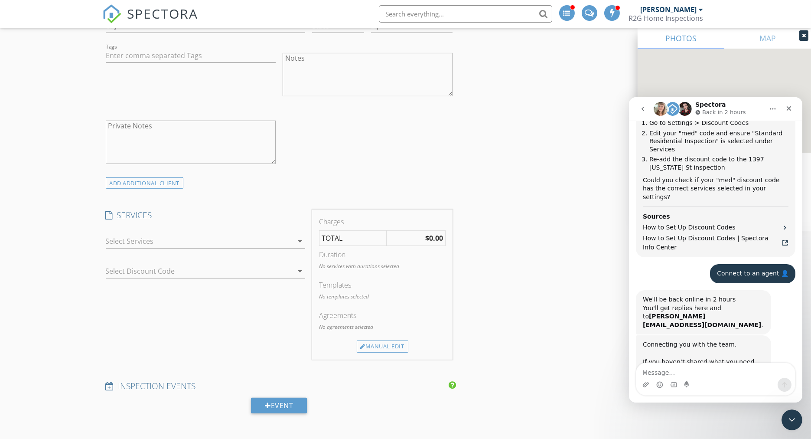
click at [142, 235] on div at bounding box center [199, 241] width 187 height 14
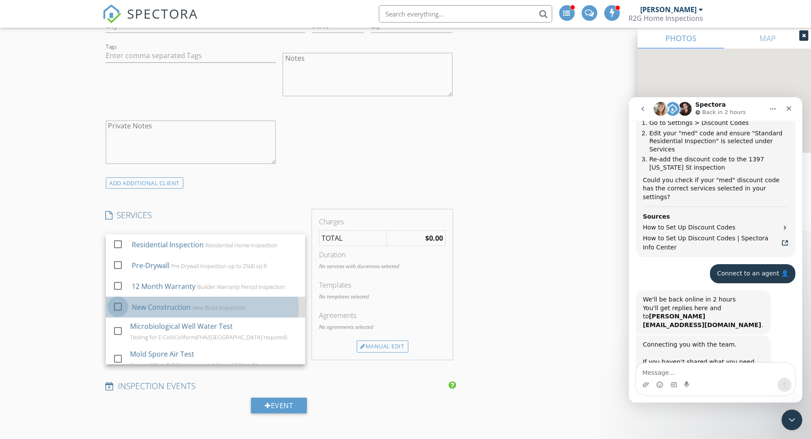
click at [115, 306] on div at bounding box center [118, 306] width 15 height 15
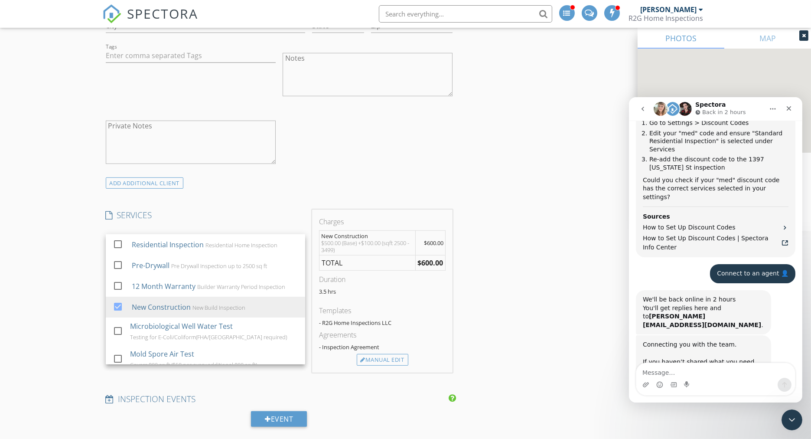
click at [78, 269] on div "New Inspection Click here to use the New Order Form INSPECTOR(S) check_box Sean…" at bounding box center [405, 194] width 811 height 2233
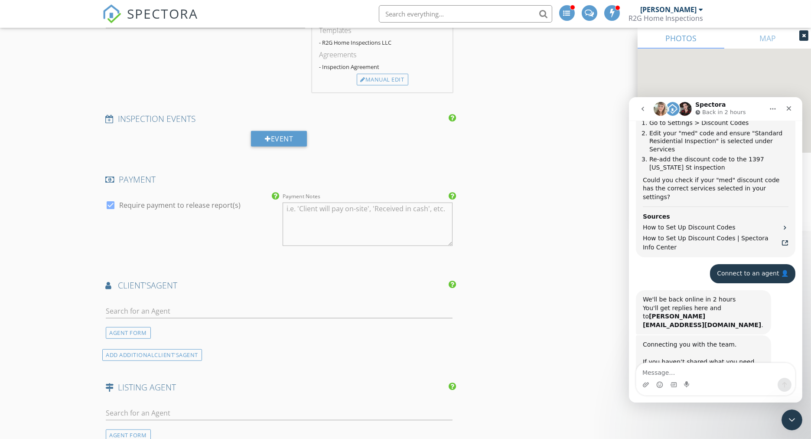
scroll to position [1310, 0]
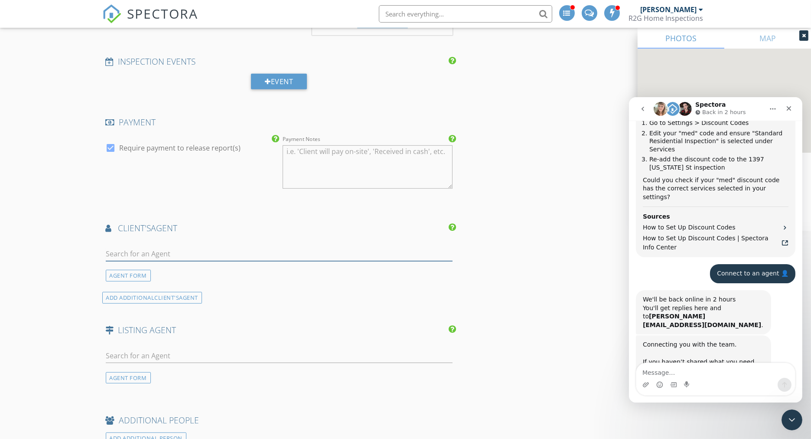
click at [153, 252] on input "text" at bounding box center [279, 254] width 347 height 14
click at [129, 249] on input "anal" at bounding box center [279, 254] width 347 height 14
type input "analyn"
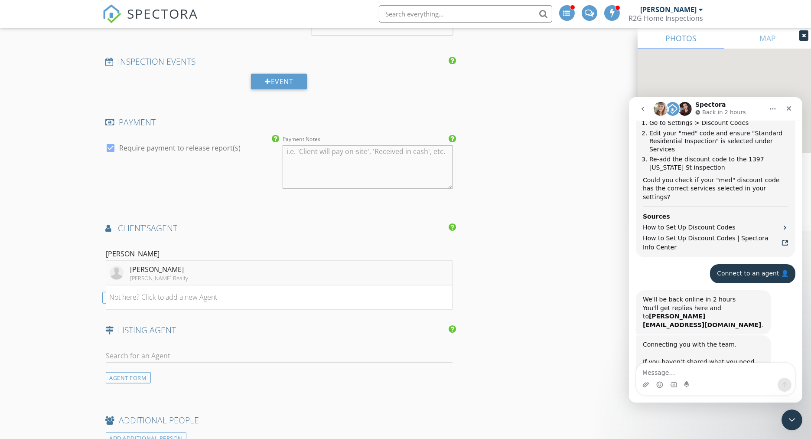
click at [153, 268] on div "[PERSON_NAME]" at bounding box center [160, 269] width 58 height 10
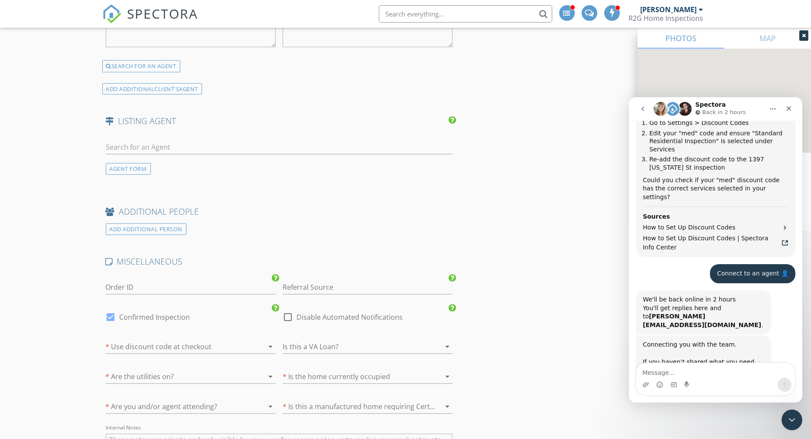
scroll to position [1792, 0]
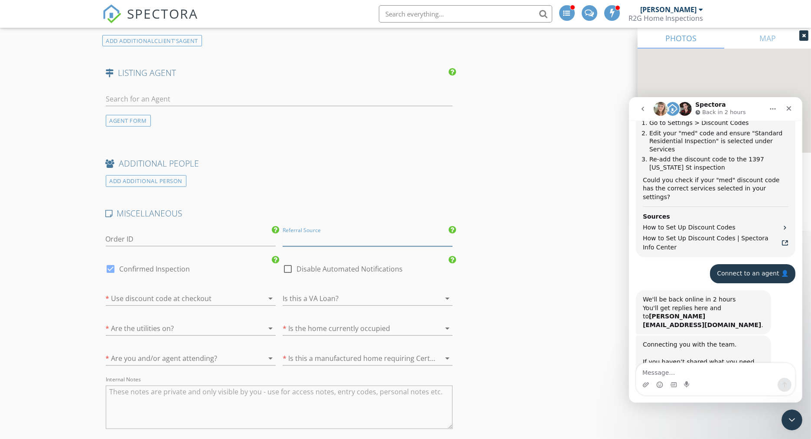
click at [308, 236] on input "Referral Source" at bounding box center [368, 239] width 170 height 14
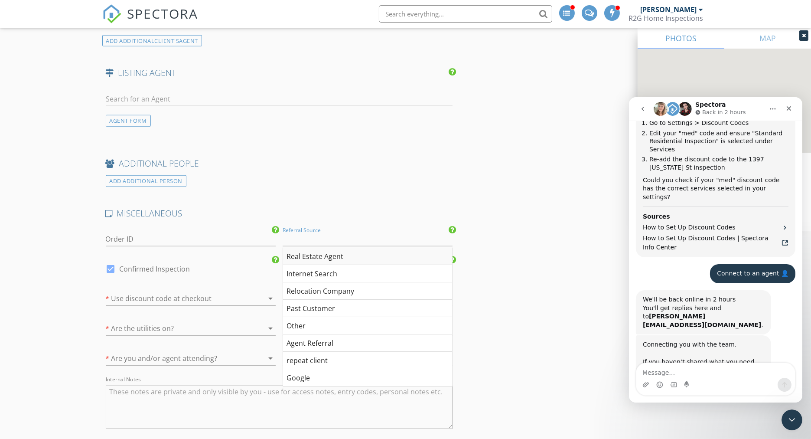
click at [327, 250] on div "Real Estate Agent" at bounding box center [367, 256] width 169 height 17
type input "Real Estate Agent"
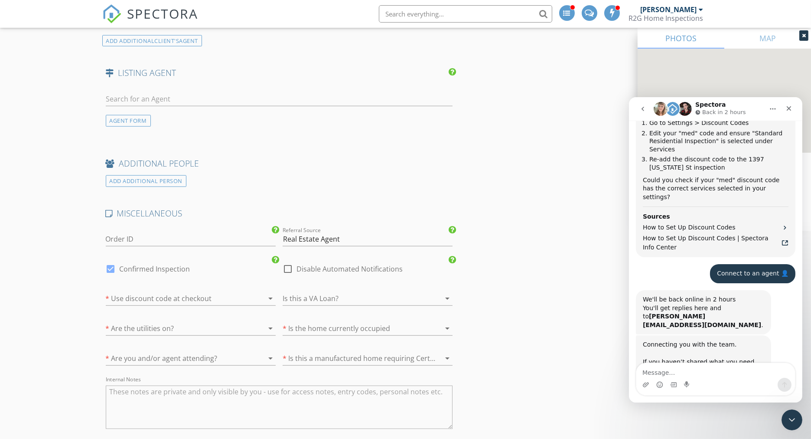
click at [132, 296] on div at bounding box center [179, 298] width 146 height 14
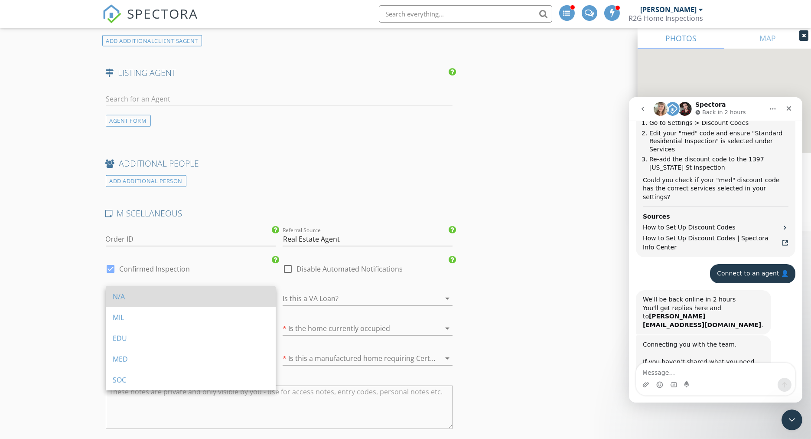
click at [126, 299] on div "N/A" at bounding box center [191, 296] width 156 height 10
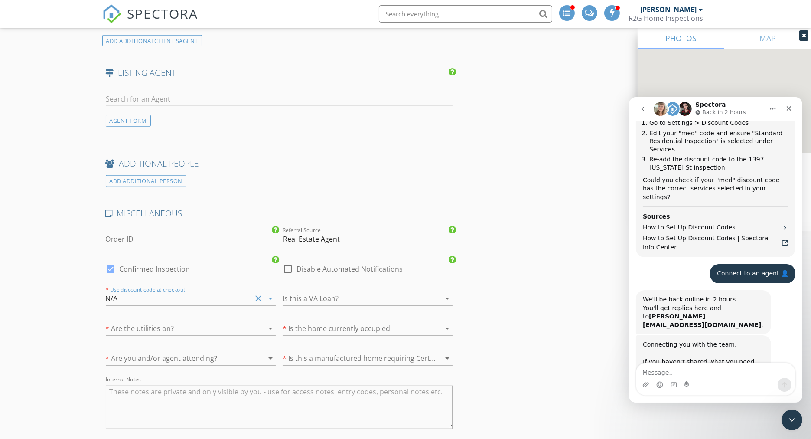
click at [314, 293] on div at bounding box center [356, 298] width 146 height 14
click at [295, 314] on div "no" at bounding box center [368, 317] width 156 height 10
drag, startPoint x: 154, startPoint y: 318, endPoint x: 146, endPoint y: 321, distance: 8.0
click at [153, 321] on div at bounding box center [179, 328] width 146 height 14
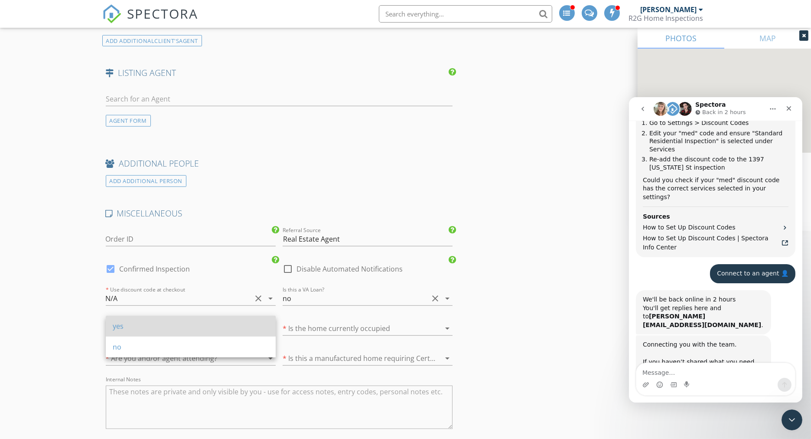
click at [140, 326] on div "yes" at bounding box center [191, 326] width 156 height 10
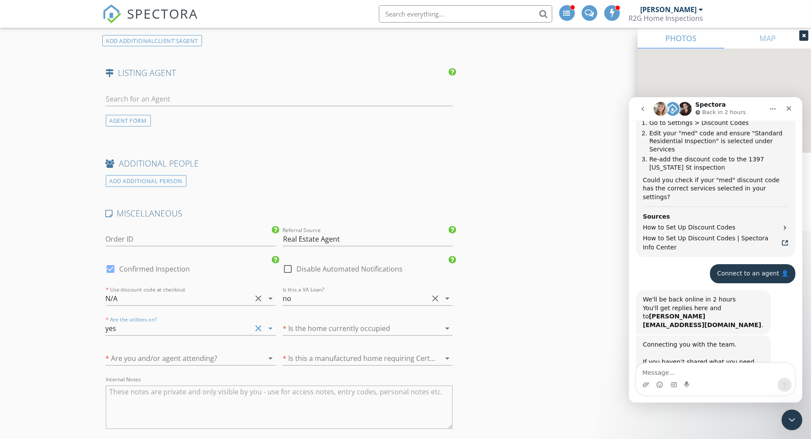
click at [330, 321] on div at bounding box center [356, 328] width 146 height 14
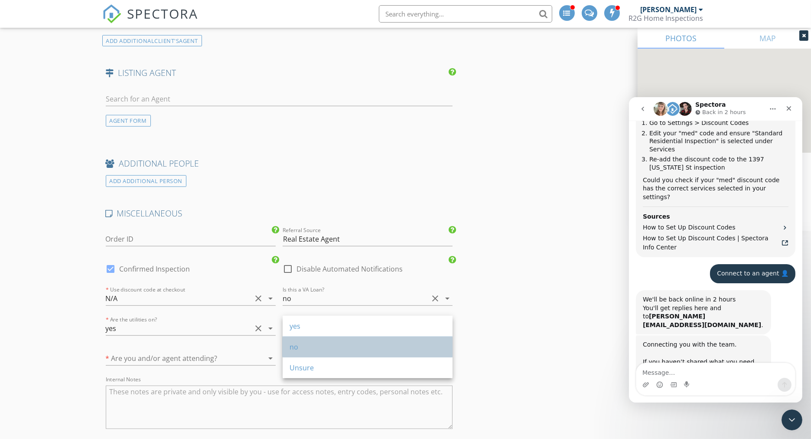
click at [307, 342] on div "no" at bounding box center [368, 347] width 156 height 10
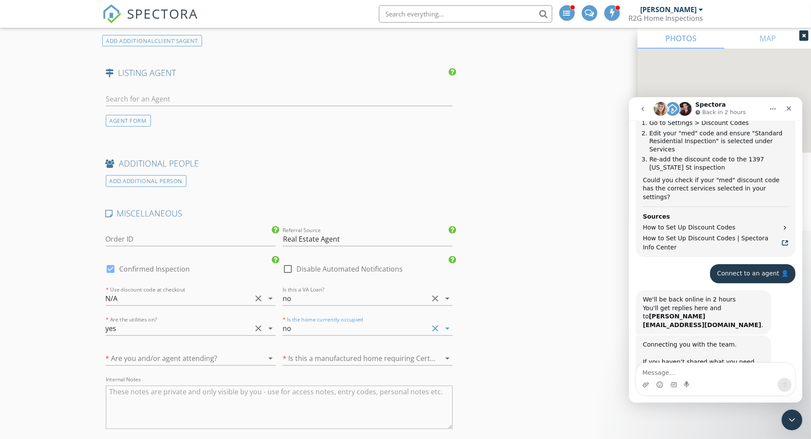
drag, startPoint x: 189, startPoint y: 349, endPoint x: 172, endPoint y: 353, distance: 17.4
click at [188, 351] on div at bounding box center [179, 358] width 146 height 14
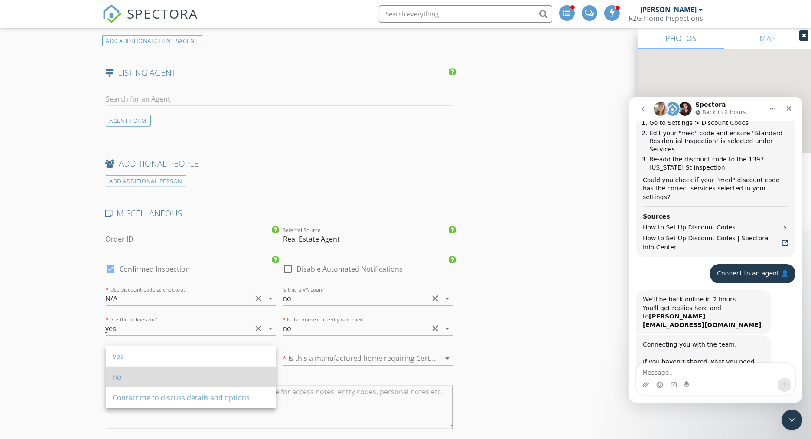
click at [118, 376] on div "no" at bounding box center [191, 377] width 156 height 10
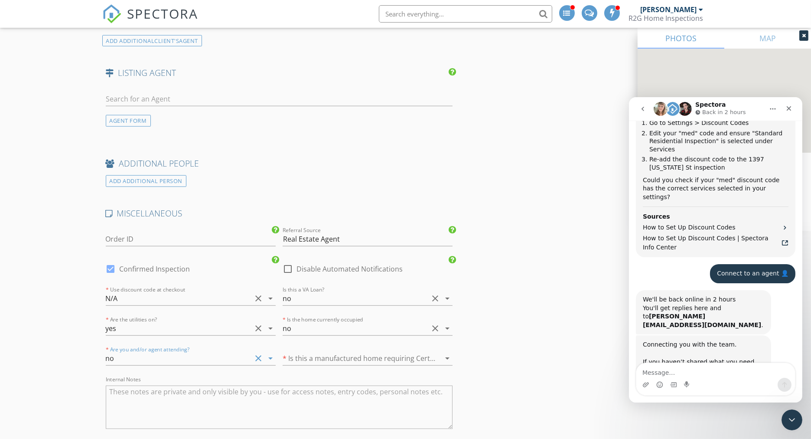
click at [315, 351] on div at bounding box center [356, 358] width 146 height 14
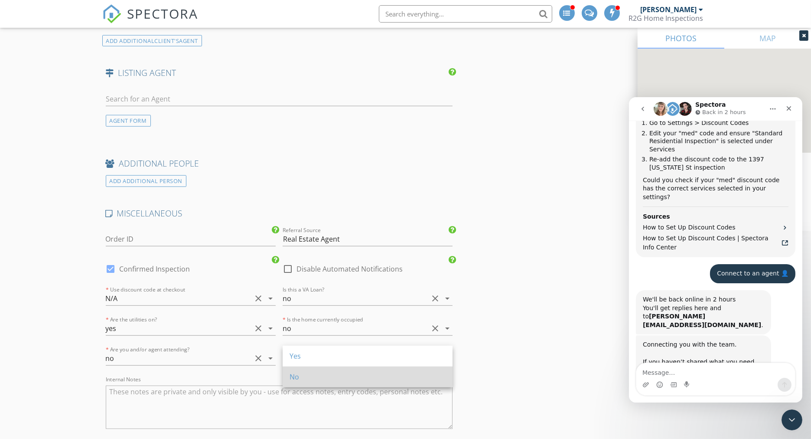
click at [298, 375] on div "No" at bounding box center [368, 377] width 156 height 10
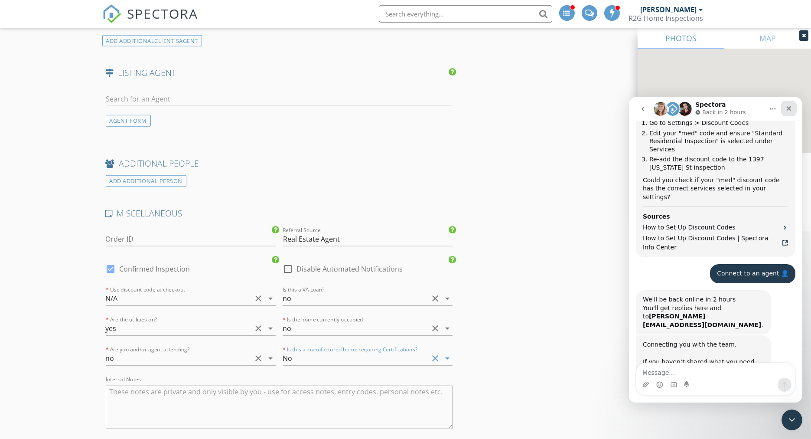
click at [787, 109] on icon "Close" at bounding box center [788, 108] width 7 height 7
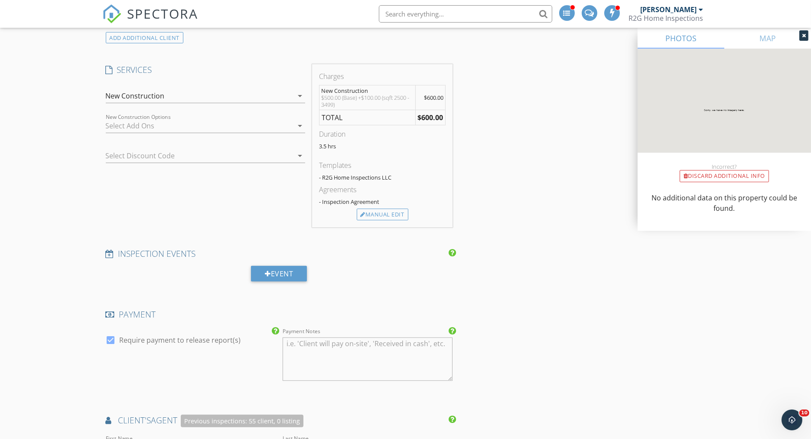
scroll to position [1117, 0]
click at [380, 213] on div "Manual Edit" at bounding box center [383, 215] width 52 height 12
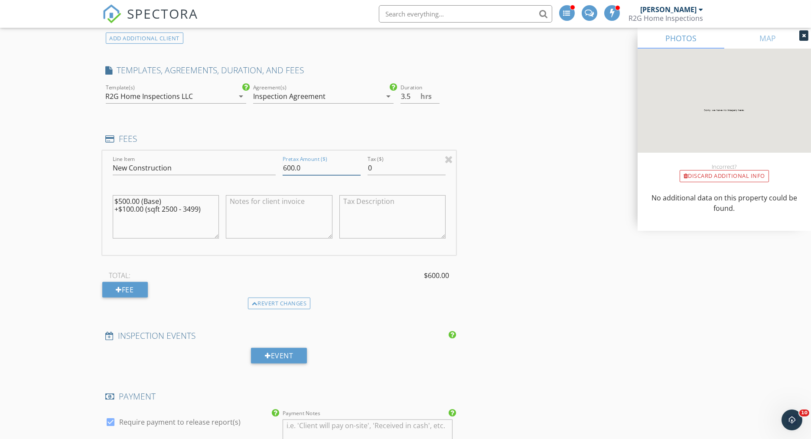
drag, startPoint x: 311, startPoint y: 162, endPoint x: 262, endPoint y: 163, distance: 49.0
click at [262, 163] on div "Line Item New Construction Pretax Amount ($) 600.0 Tax ($) 0 $500.00 (Base) +$1…" at bounding box center [279, 202] width 354 height 105
type input "0.00"
click at [251, 203] on textarea at bounding box center [279, 216] width 107 height 43
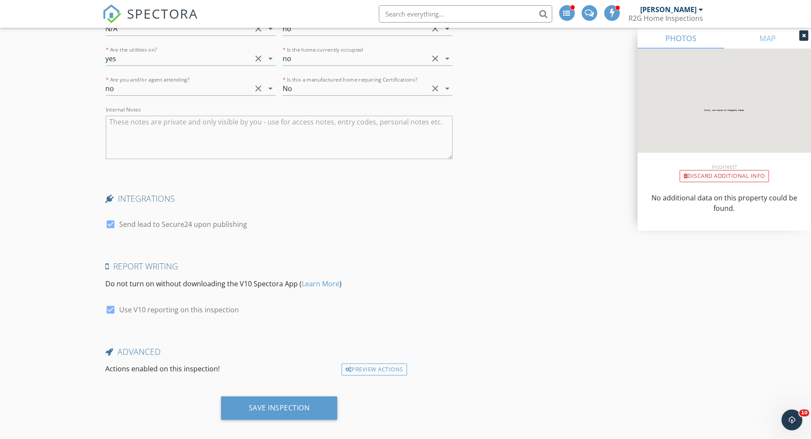
scroll to position [2144, 0]
type textarea "agent paid for inspection"
click at [276, 415] on div "Save Inspection" at bounding box center [279, 410] width 354 height 30
click at [276, 404] on div "Save Inspection" at bounding box center [279, 406] width 117 height 23
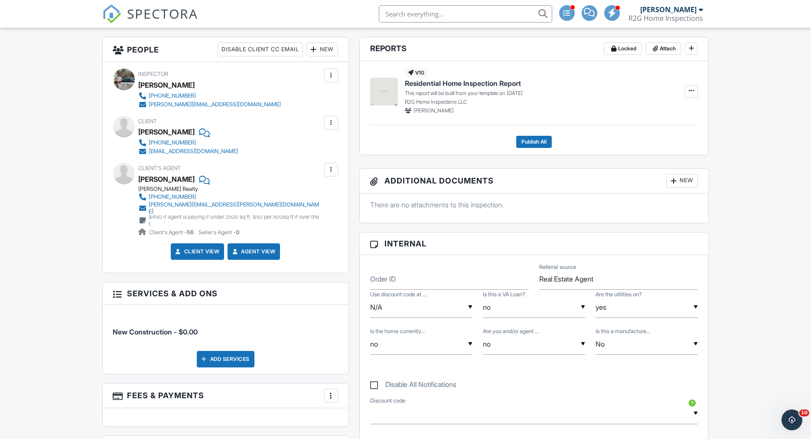
scroll to position [241, 0]
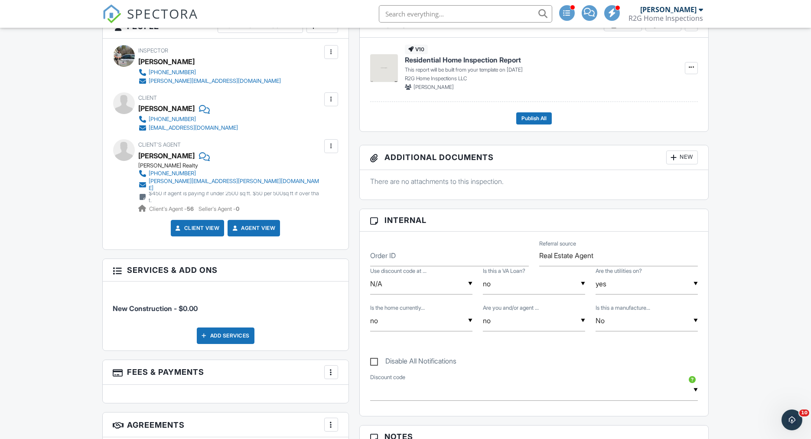
click at [327, 369] on div "More" at bounding box center [331, 372] width 14 height 14
click at [355, 388] on li "Edit Fees & Payments" at bounding box center [375, 399] width 91 height 22
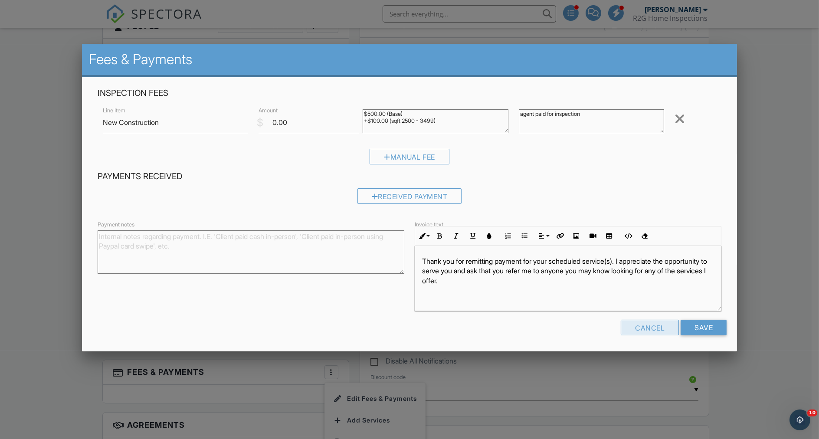
click at [638, 330] on div "Cancel" at bounding box center [650, 328] width 58 height 16
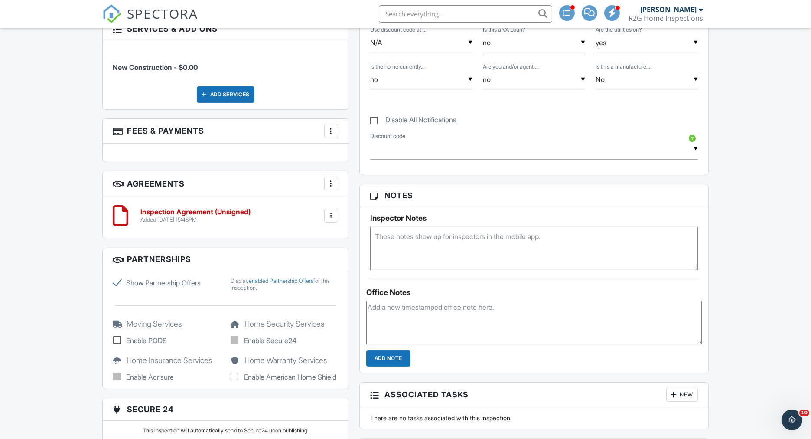
scroll to position [578, 0]
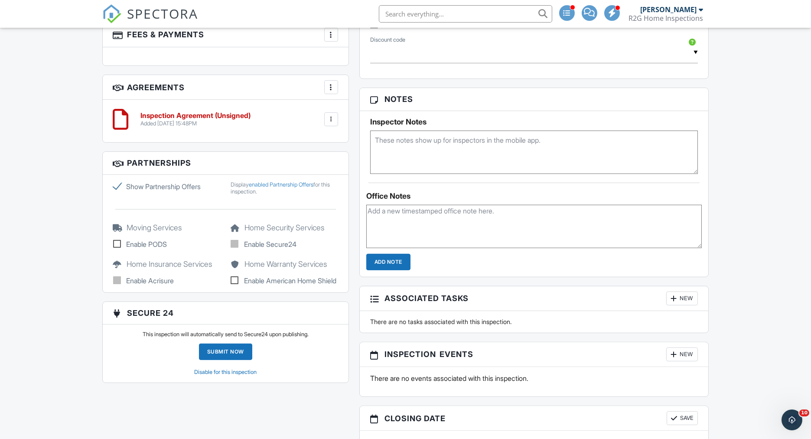
click at [389, 210] on textarea at bounding box center [534, 226] width 336 height 43
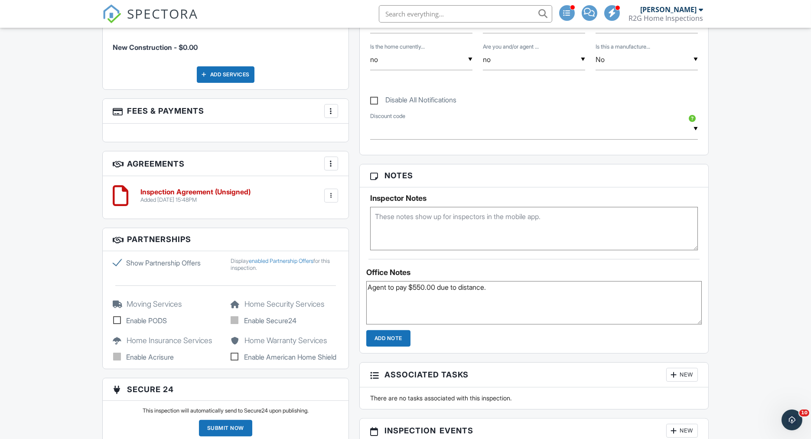
scroll to position [482, 0]
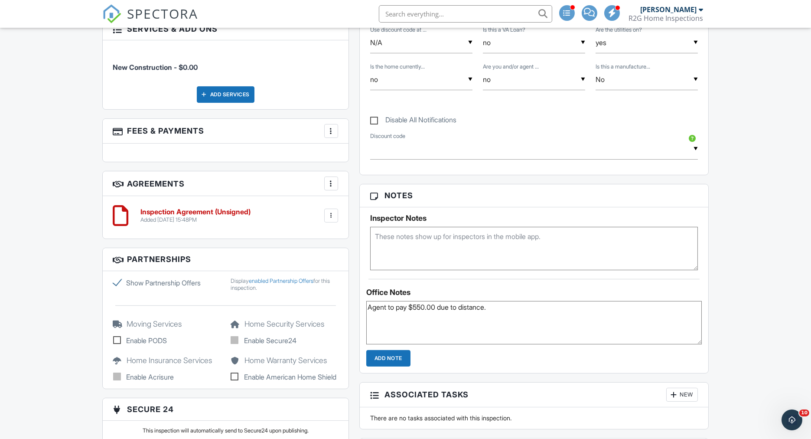
click at [428, 306] on textarea "Agent to pay $550.00 due to distance." at bounding box center [534, 322] width 336 height 43
type textarea "Agent to pay $525.00 due to distance."
click at [393, 359] on input "Add Note" at bounding box center [388, 358] width 44 height 16
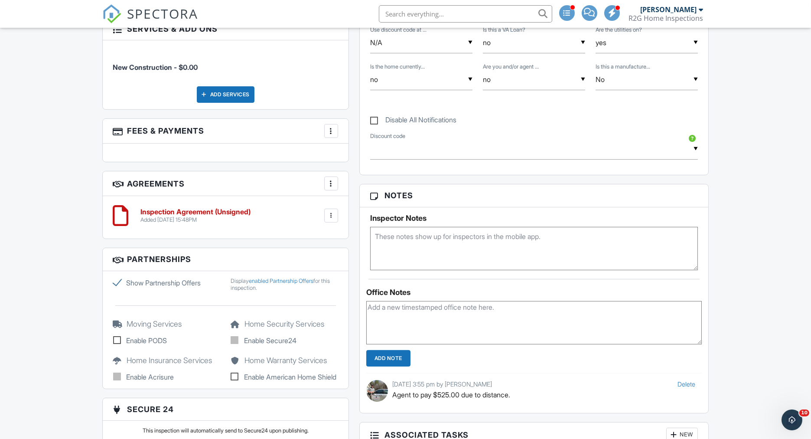
click at [387, 235] on textarea at bounding box center [534, 248] width 328 height 43
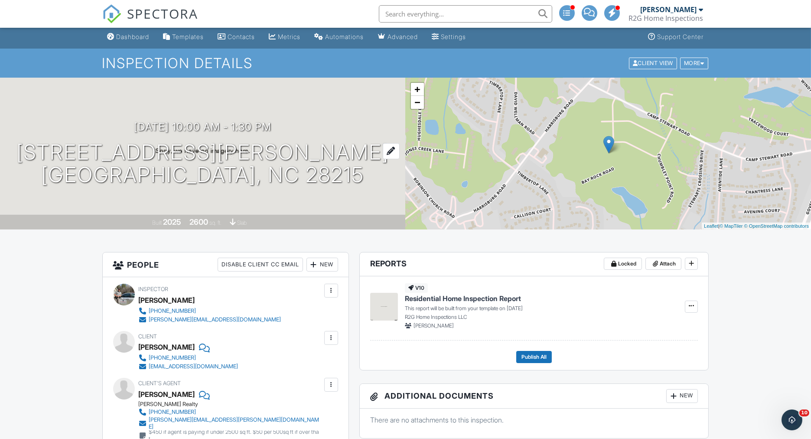
scroll to position [0, 0]
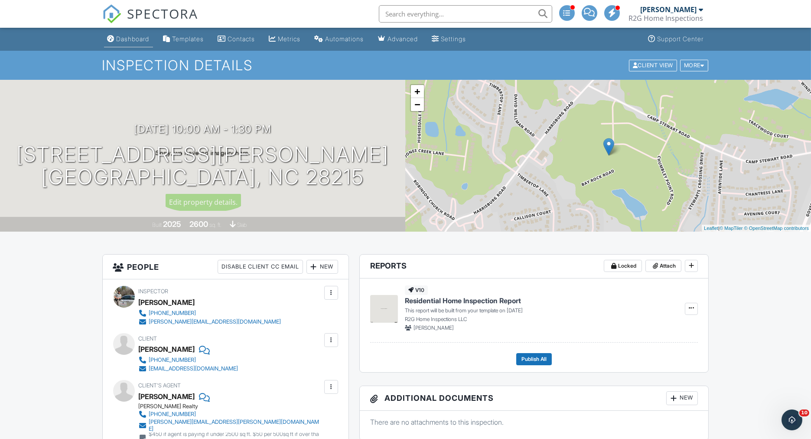
type textarea "emailed leslie.fury@gmail.com for access."
click at [134, 43] on link "Dashboard" at bounding box center [128, 39] width 49 height 16
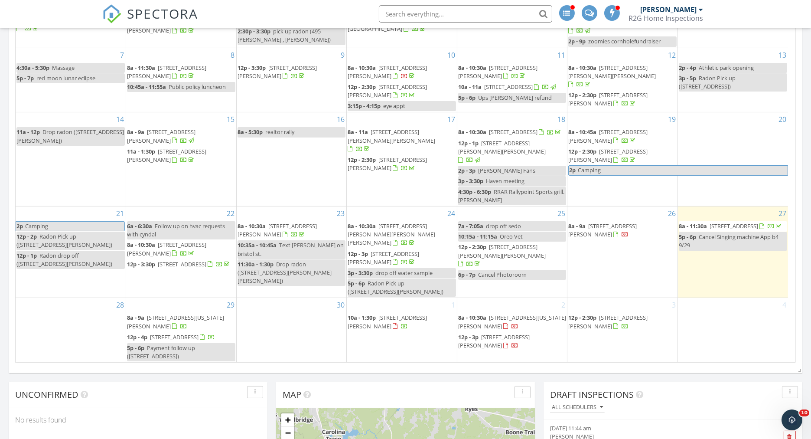
scroll to position [46, 0]
click at [499, 333] on span "[STREET_ADDRESS][PERSON_NAME]" at bounding box center [494, 341] width 72 height 16
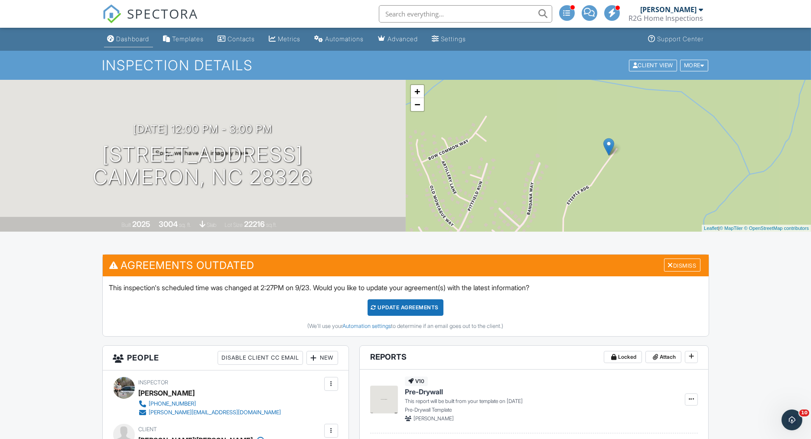
click at [123, 40] on div "Dashboard" at bounding box center [133, 38] width 33 height 7
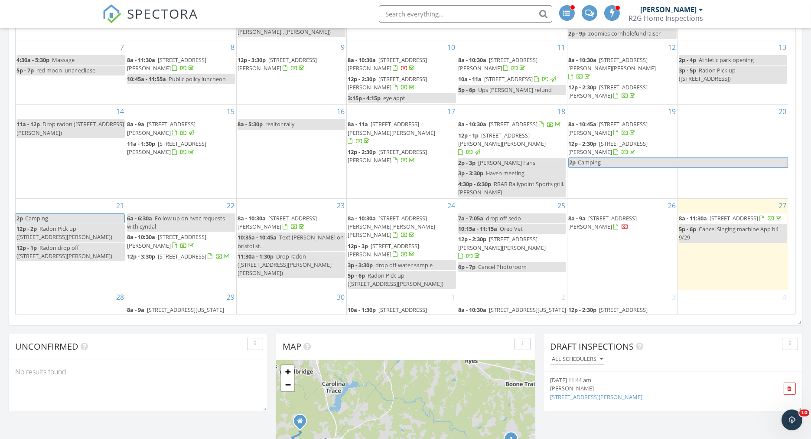
scroll to position [289, 0]
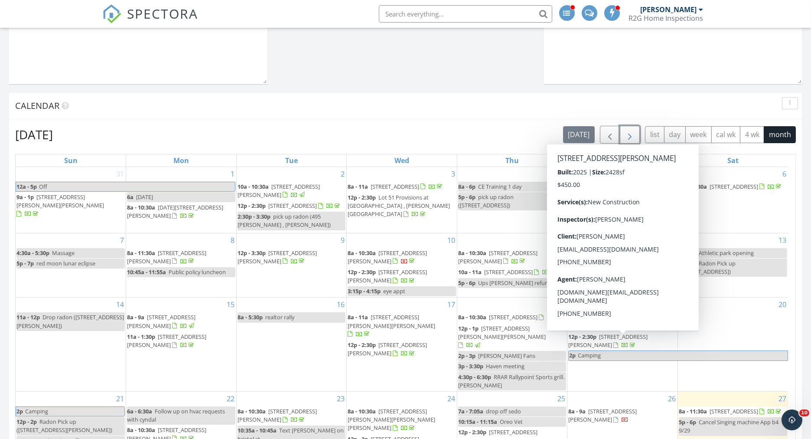
click at [628, 134] on span "button" at bounding box center [630, 135] width 10 height 10
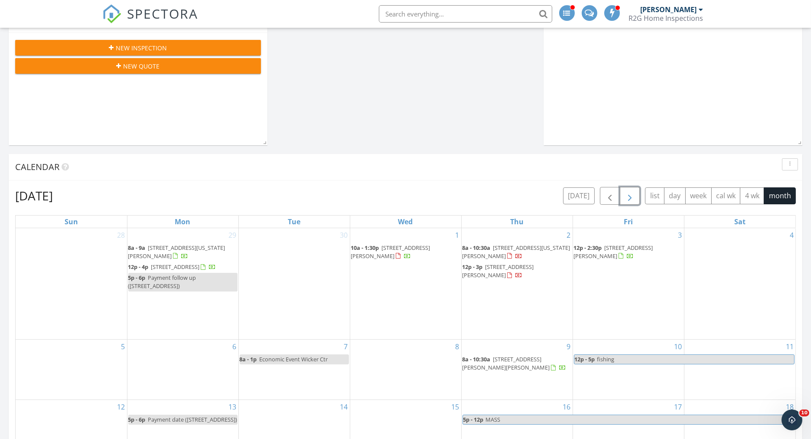
scroll to position [241, 0]
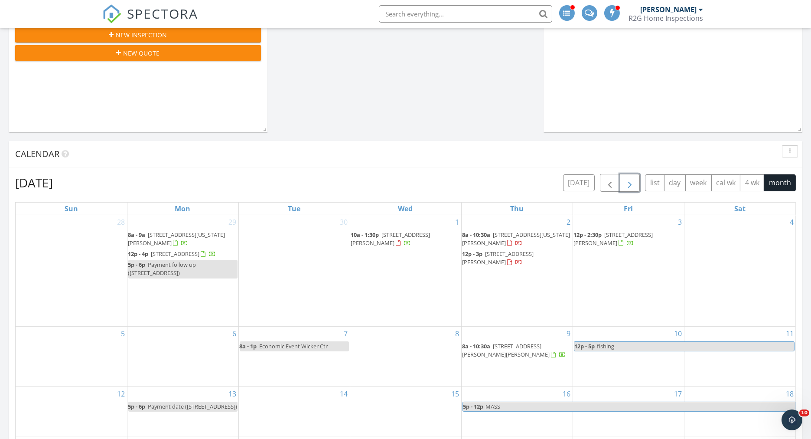
click at [493, 255] on span "[STREET_ADDRESS][PERSON_NAME]" at bounding box center [499, 258] width 72 height 16
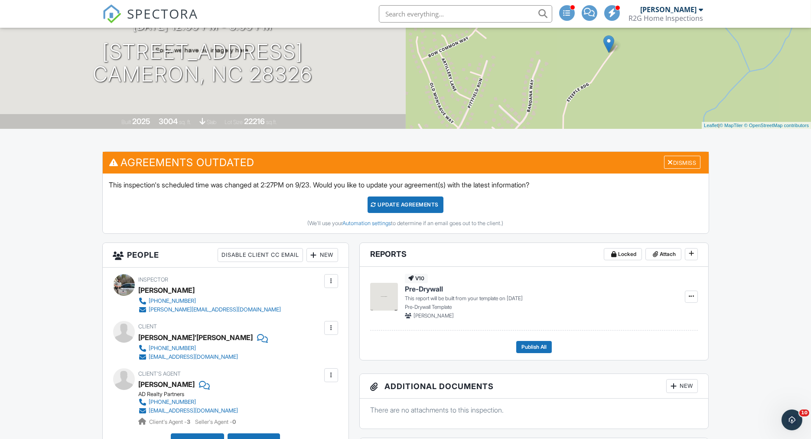
scroll to position [69, 0]
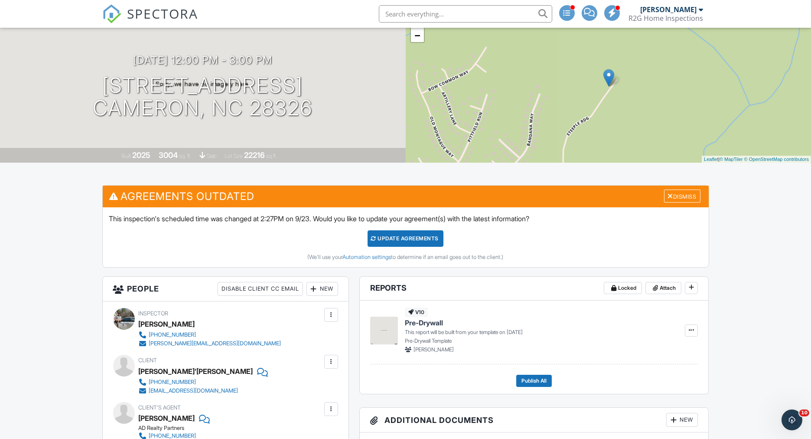
click at [411, 238] on div "Update Agreements" at bounding box center [406, 238] width 76 height 16
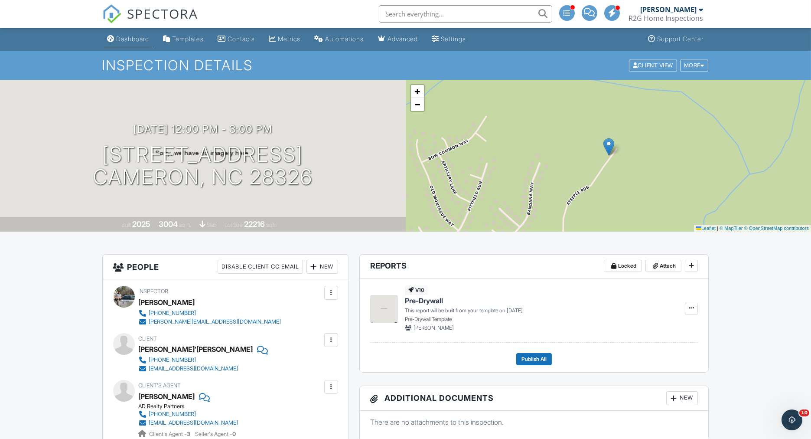
click at [134, 43] on link "Dashboard" at bounding box center [128, 39] width 49 height 16
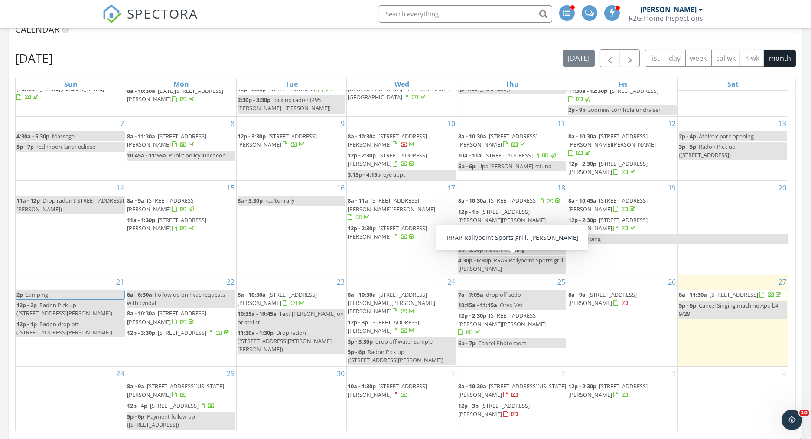
scroll to position [482, 0]
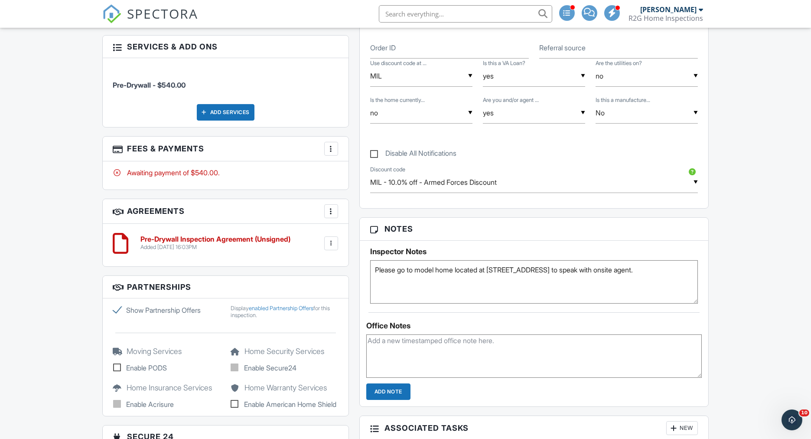
scroll to position [454, 0]
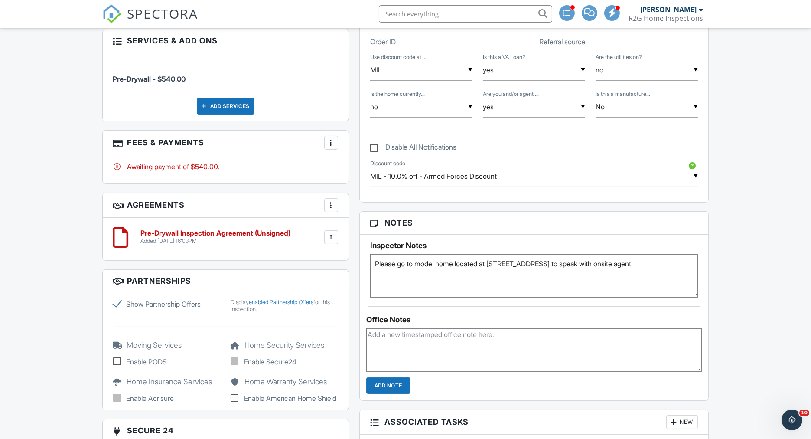
click at [669, 264] on textarea "Please go to model home located at 36 White Doe Crossing to speak with onsite a…" at bounding box center [534, 275] width 328 height 43
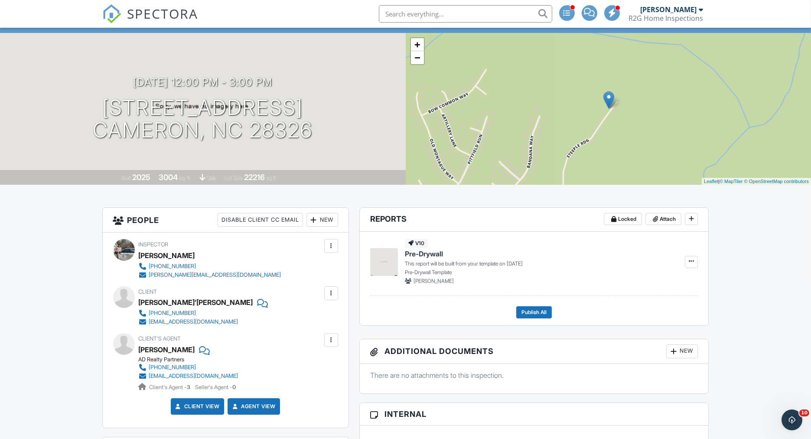
scroll to position [0, 0]
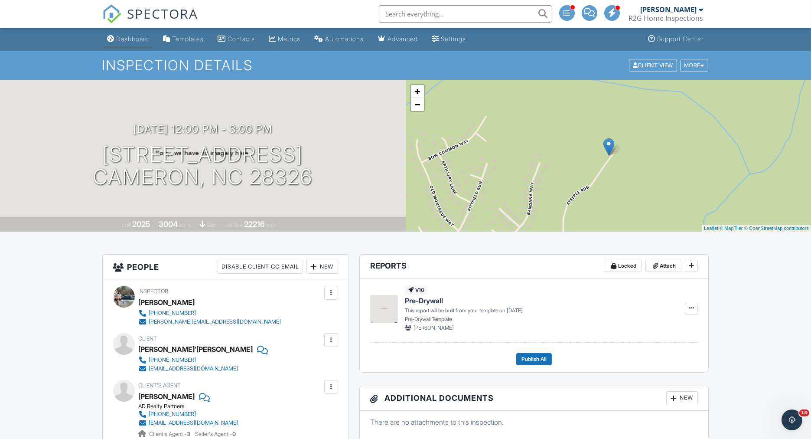
type textarea "Please go to model home located at 36 White Doe Crossing to speak with onsite a…"
click at [141, 44] on link "Dashboard" at bounding box center [128, 39] width 49 height 16
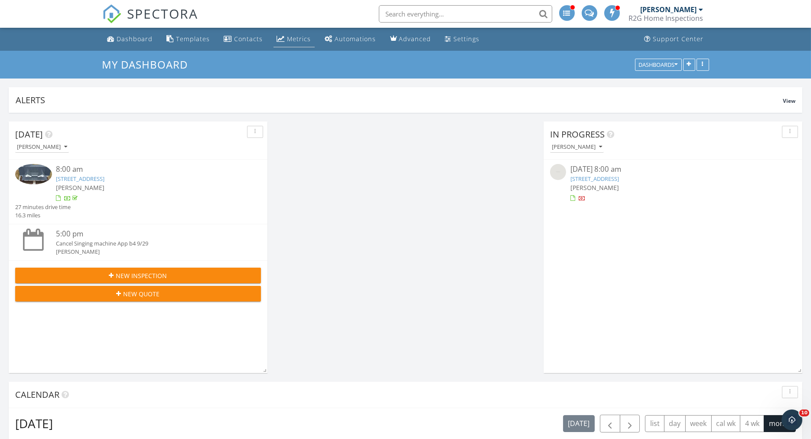
click at [282, 38] on link "Metrics" at bounding box center [294, 39] width 41 height 16
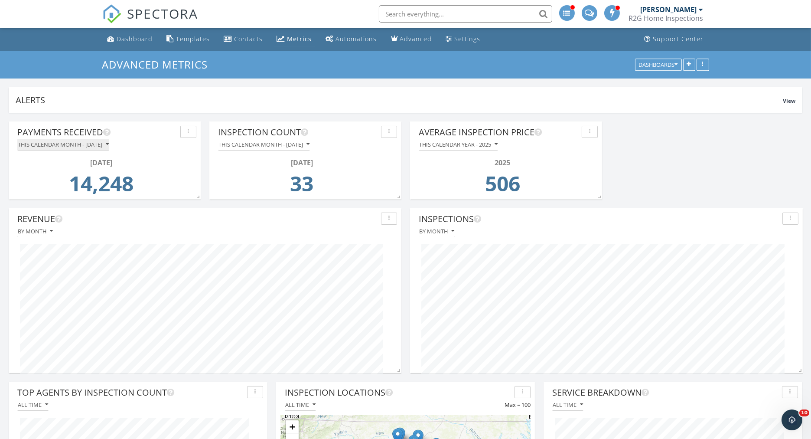
click at [109, 148] on button "This calendar month - [DATE]" at bounding box center [63, 145] width 92 height 12
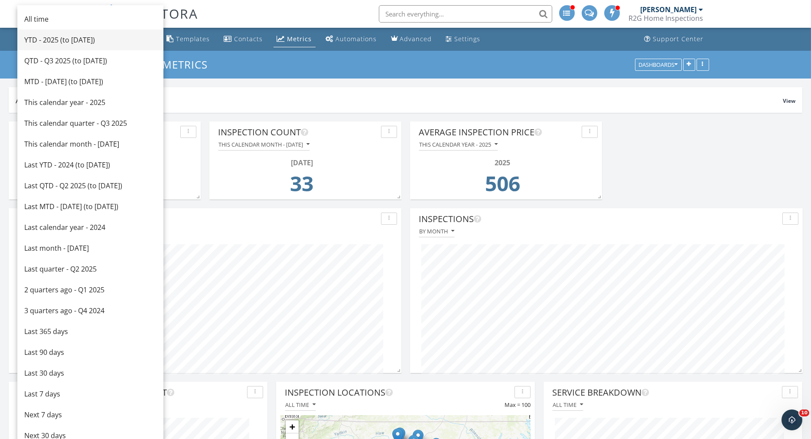
click at [54, 39] on div "YTD - 2025 (to [DATE])" at bounding box center [90, 40] width 132 height 10
